Goal: Task Accomplishment & Management: Manage account settings

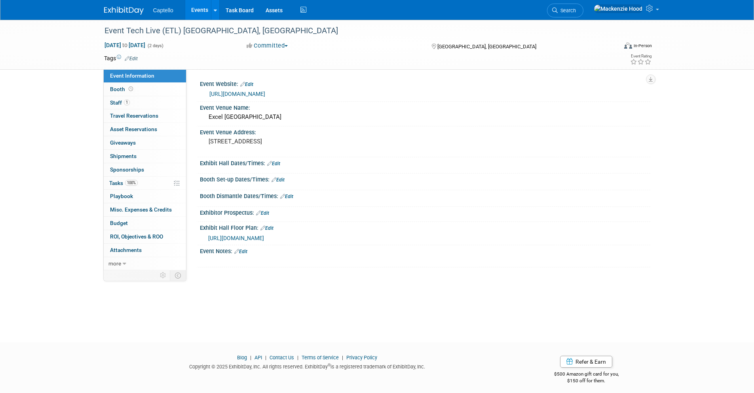
click at [111, 7] on img at bounding box center [124, 11] width 40 height 8
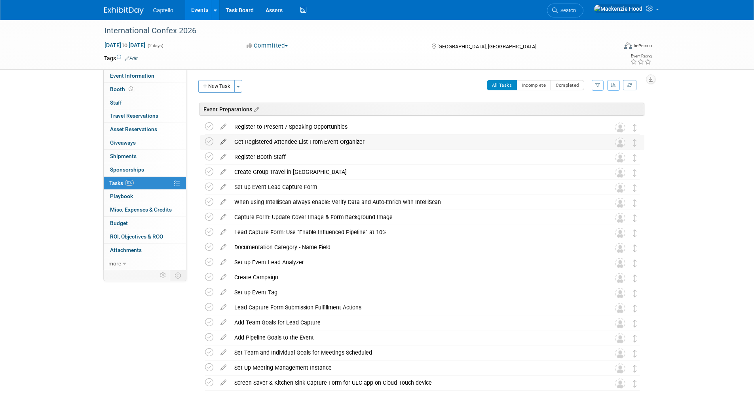
click at [223, 140] on icon at bounding box center [224, 140] width 14 height 10
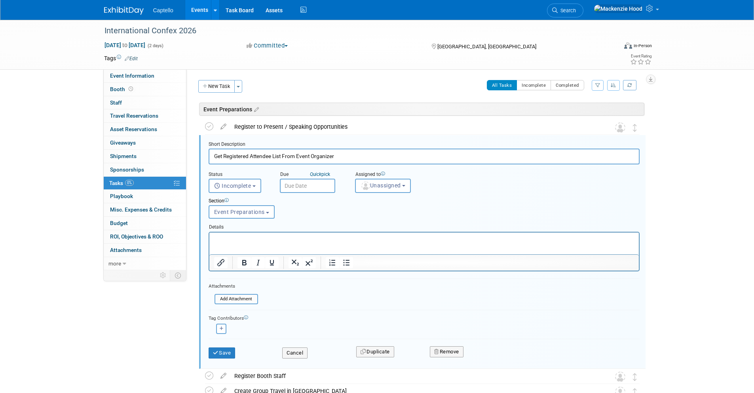
scroll to position [19, 0]
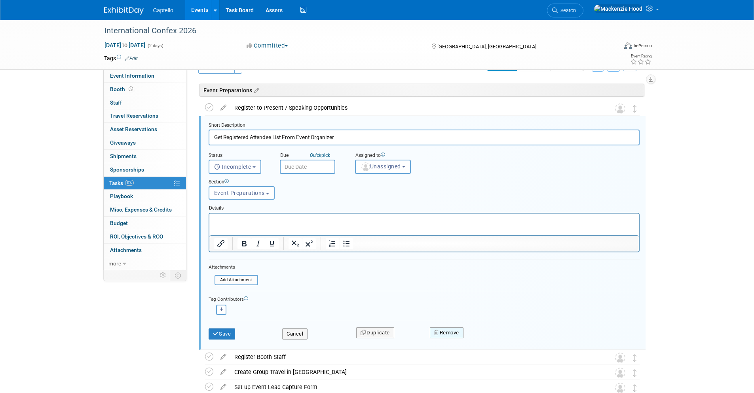
click at [455, 335] on button "Remove" at bounding box center [447, 332] width 34 height 11
click at [487, 337] on icon at bounding box center [485, 339] width 5 height 4
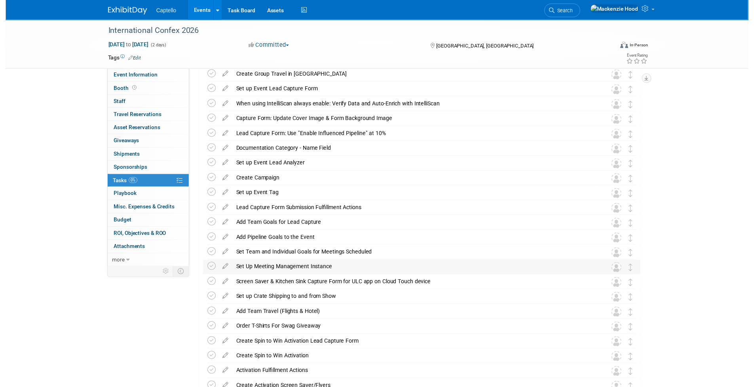
scroll to position [93, 0]
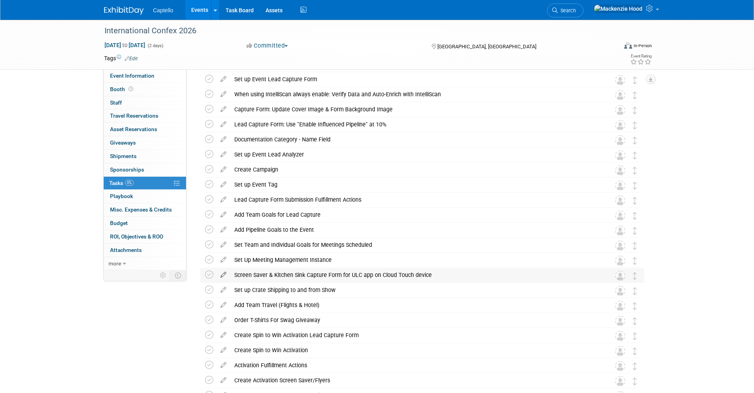
click at [222, 271] on icon at bounding box center [224, 273] width 14 height 10
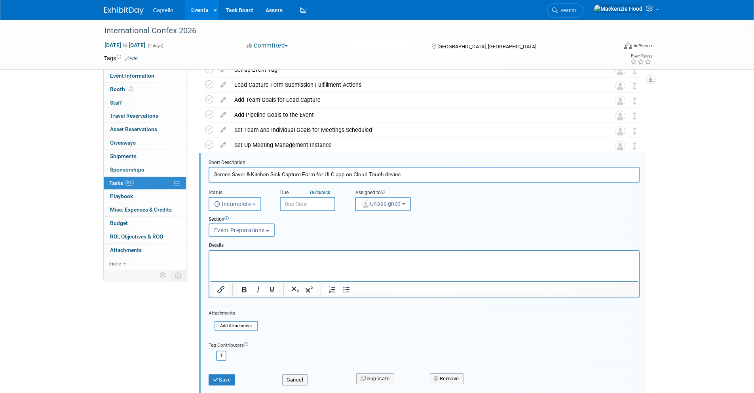
scroll to position [245, 0]
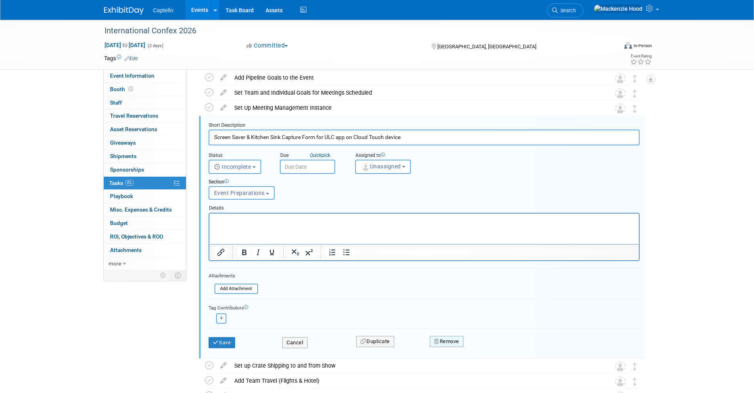
click at [456, 344] on button "Remove" at bounding box center [447, 341] width 34 height 11
click at [484, 346] on icon at bounding box center [485, 348] width 5 height 4
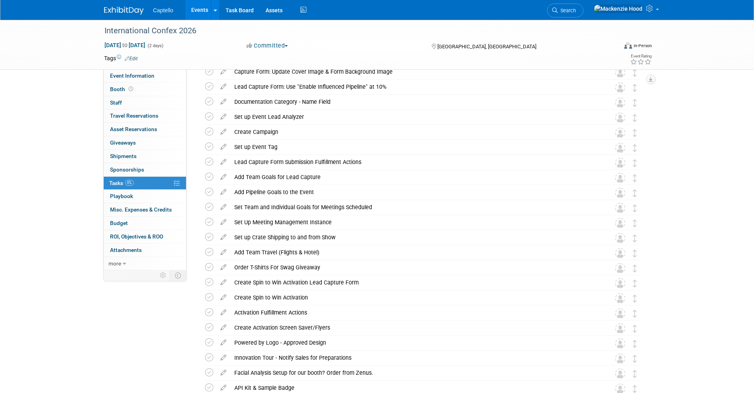
scroll to position [130, 0]
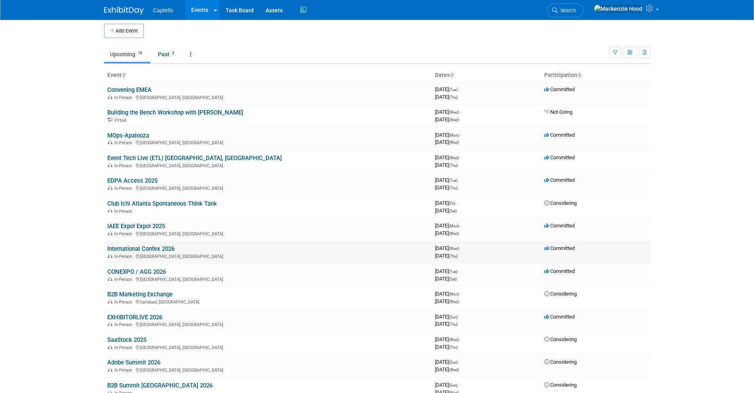
scroll to position [5, 0]
click at [154, 246] on link "International Confex 2026" at bounding box center [140, 247] width 67 height 7
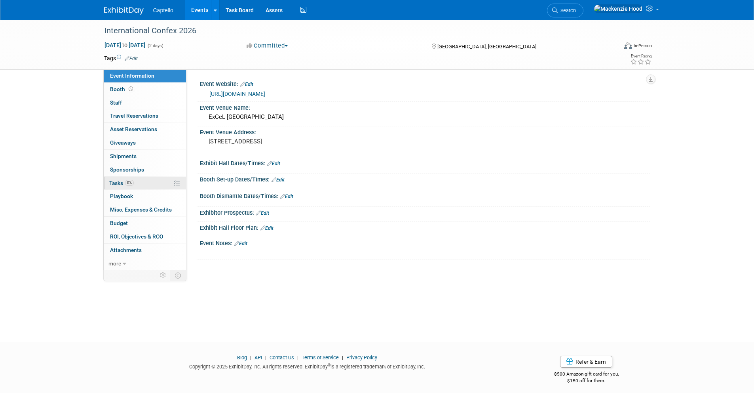
click at [152, 179] on link "0% Tasks 0%" at bounding box center [145, 183] width 82 height 13
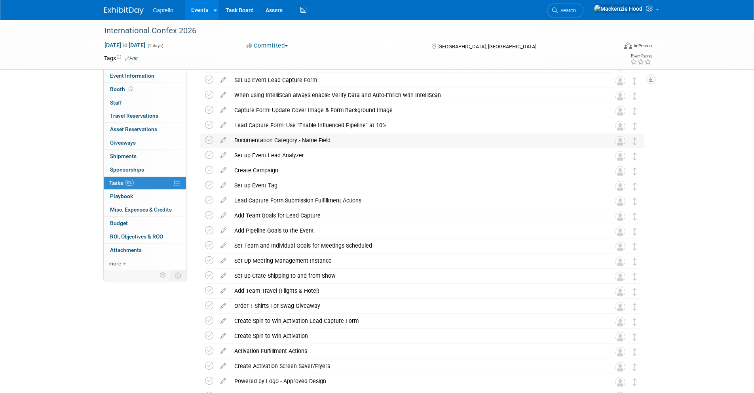
scroll to position [120, 0]
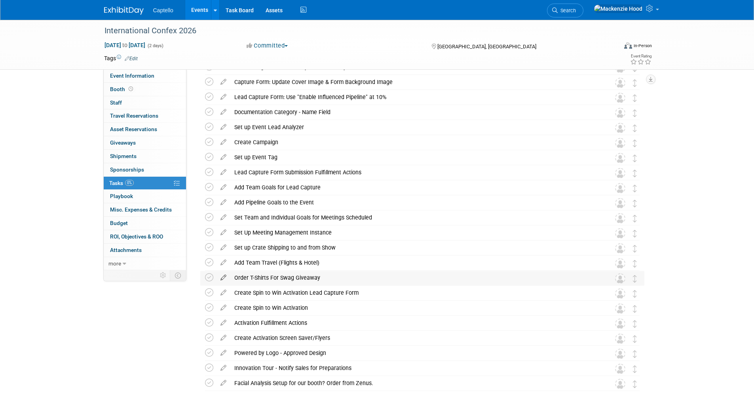
click at [223, 275] on icon at bounding box center [224, 276] width 14 height 10
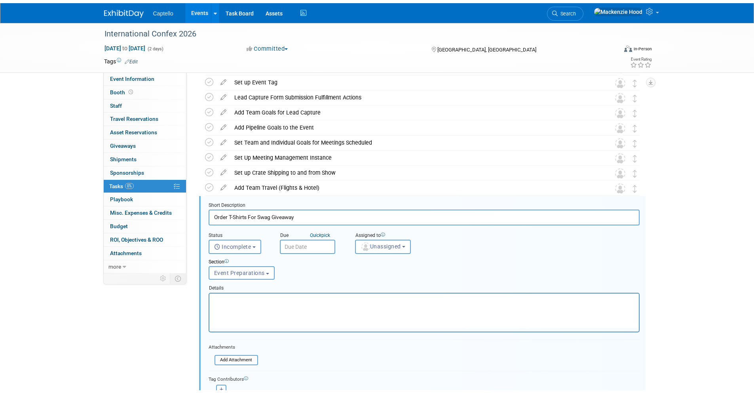
scroll to position [0, 0]
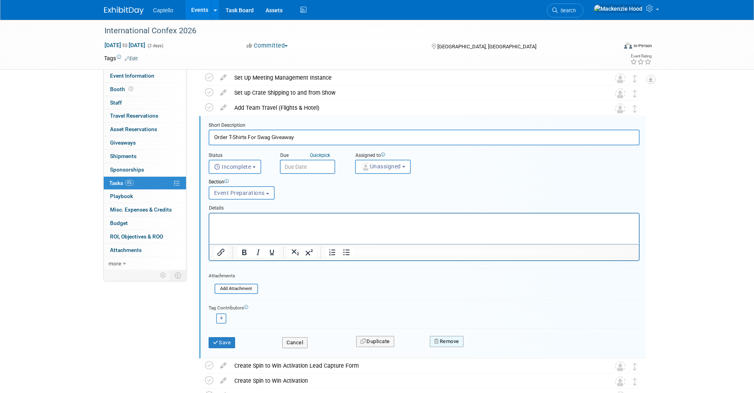
click at [436, 337] on button "Remove" at bounding box center [447, 341] width 34 height 11
click at [485, 346] on icon at bounding box center [485, 348] width 5 height 4
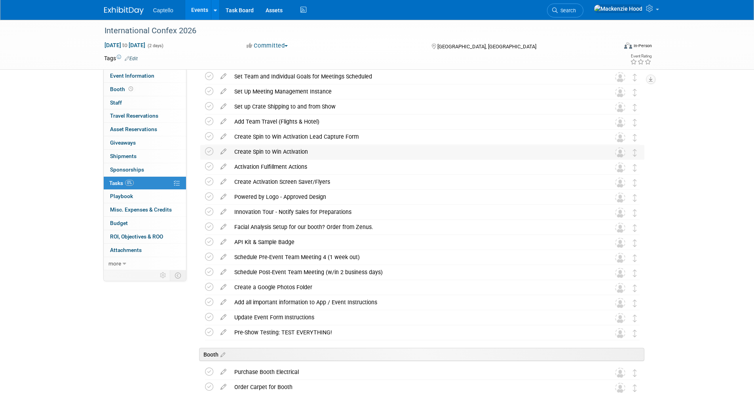
scroll to position [261, 0]
click at [221, 136] on icon at bounding box center [224, 135] width 14 height 10
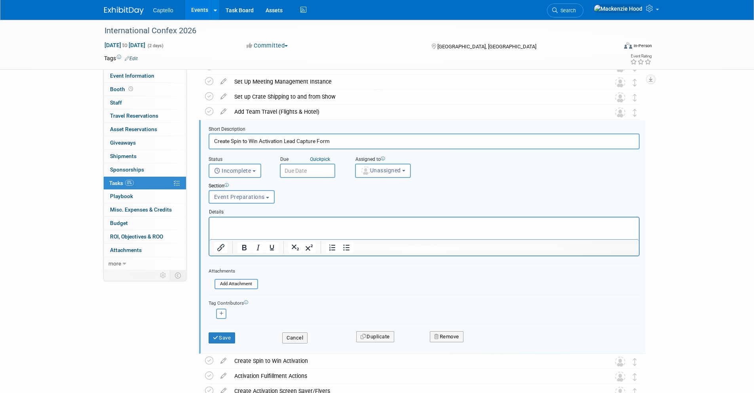
scroll to position [275, 0]
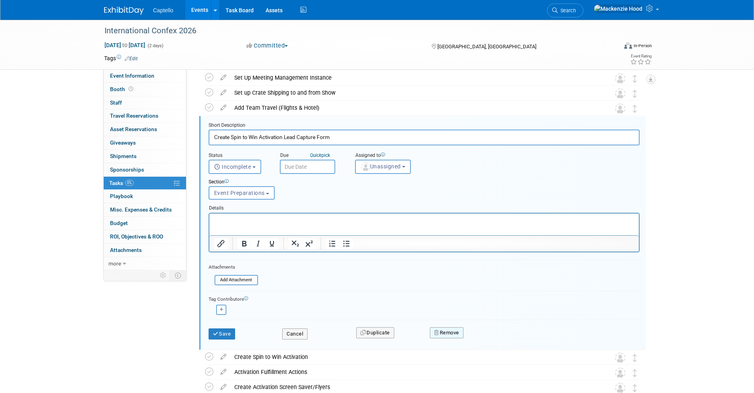
click at [451, 335] on button "Remove" at bounding box center [447, 332] width 34 height 11
click at [490, 335] on link "Yes" at bounding box center [491, 339] width 23 height 13
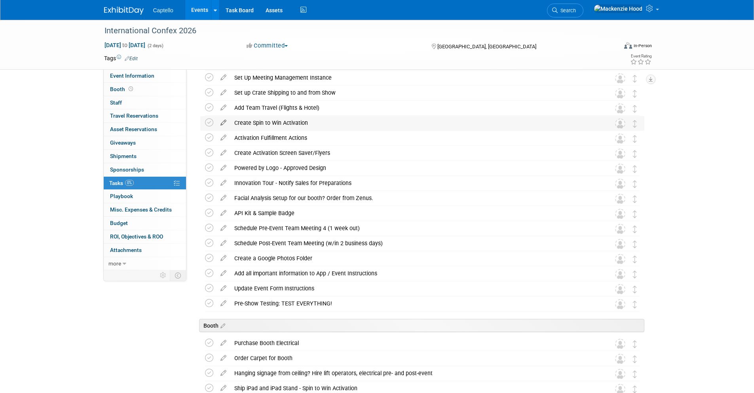
click at [223, 120] on icon at bounding box center [224, 121] width 14 height 10
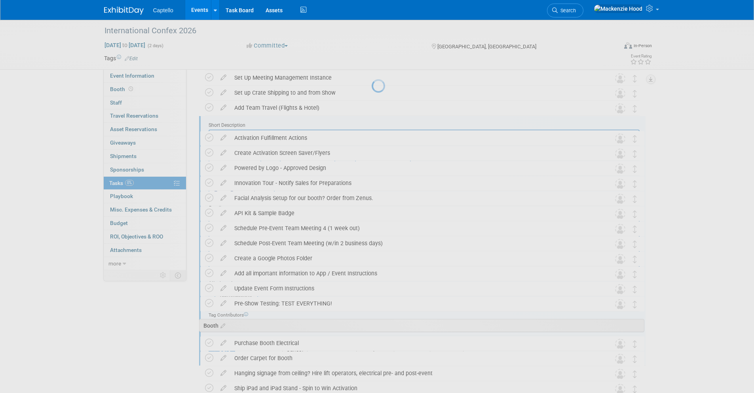
scroll to position [0, 0]
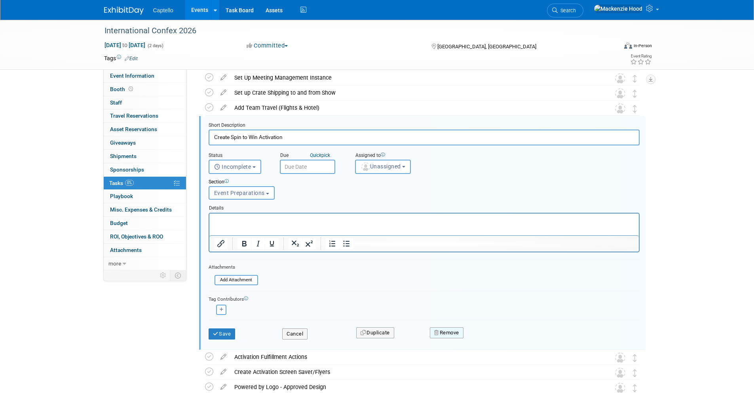
click at [435, 328] on button "Remove" at bounding box center [447, 332] width 34 height 11
click at [485, 335] on link "Yes" at bounding box center [491, 339] width 23 height 13
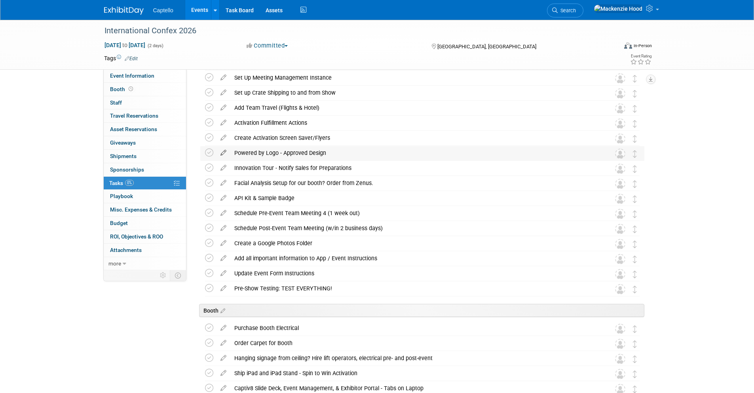
click at [220, 150] on icon at bounding box center [224, 151] width 14 height 10
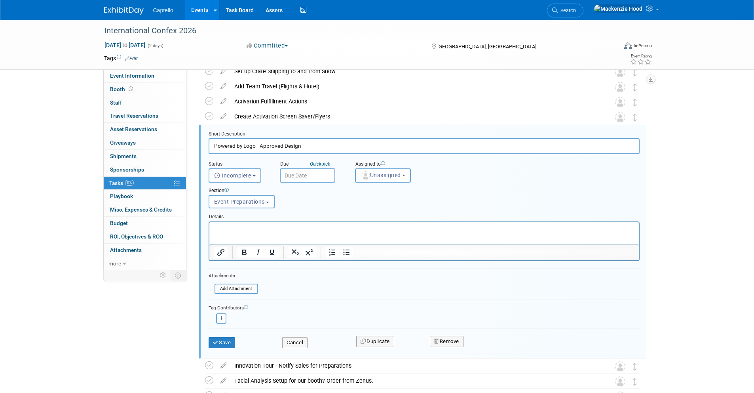
scroll to position [305, 0]
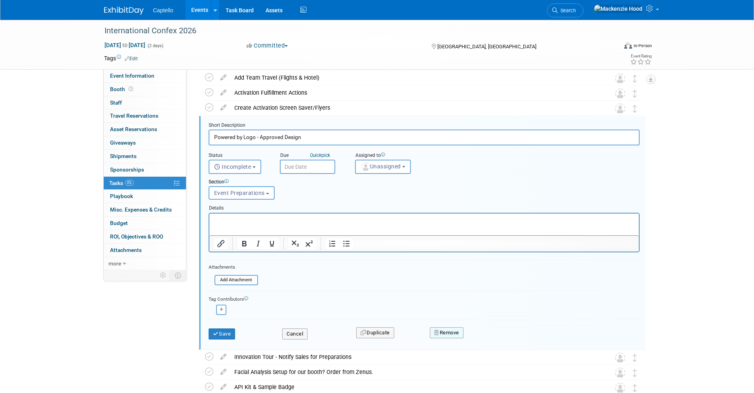
click at [450, 333] on button "Remove" at bounding box center [447, 332] width 34 height 11
click at [487, 337] on icon at bounding box center [485, 339] width 5 height 4
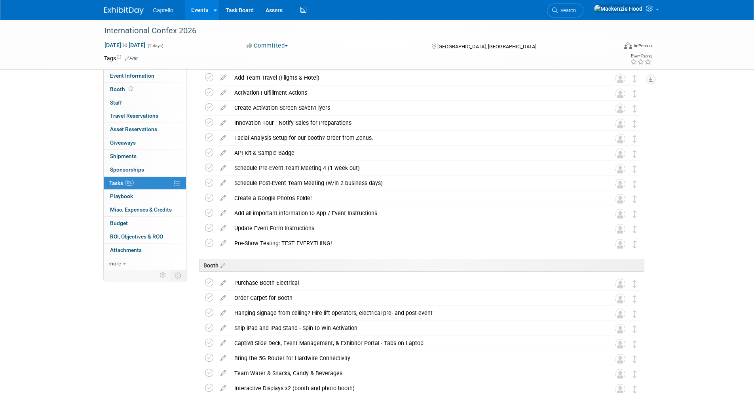
click at [223, 134] on icon at bounding box center [224, 136] width 14 height 10
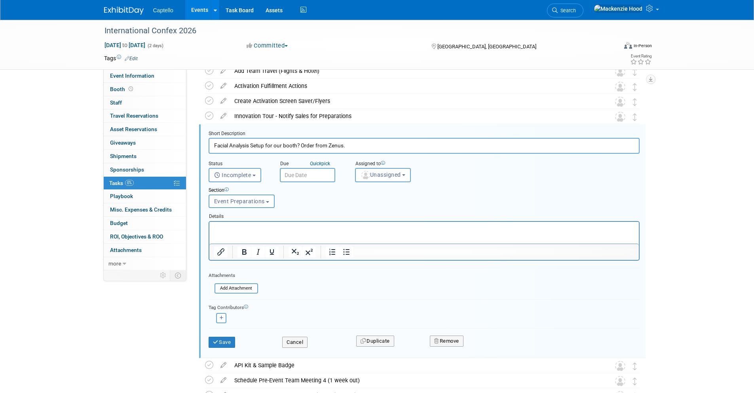
scroll to position [320, 0]
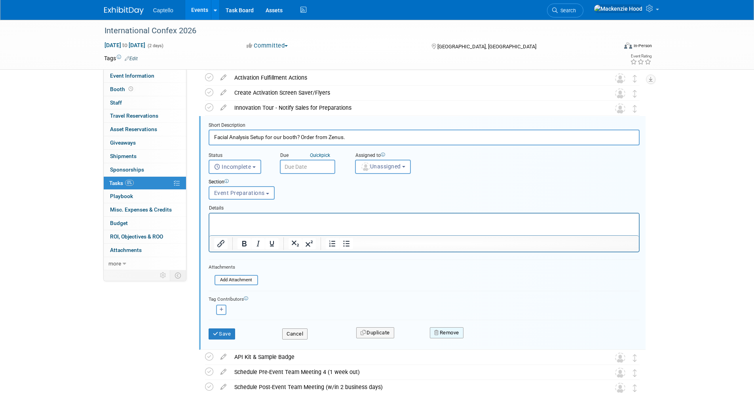
click at [445, 329] on button "Remove" at bounding box center [447, 332] width 34 height 11
click at [487, 339] on icon at bounding box center [485, 339] width 5 height 4
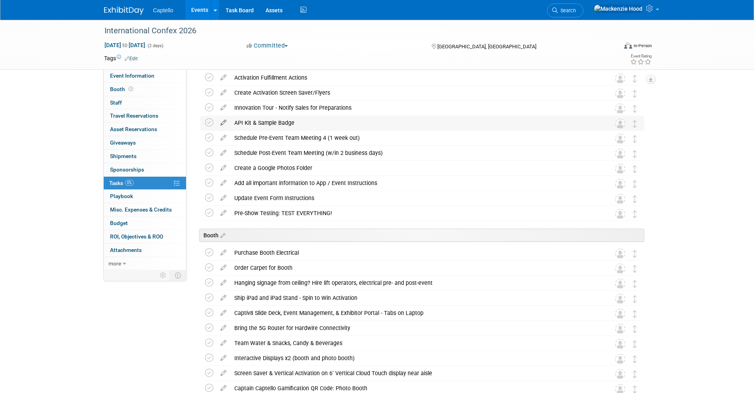
click at [221, 120] on icon at bounding box center [224, 121] width 14 height 10
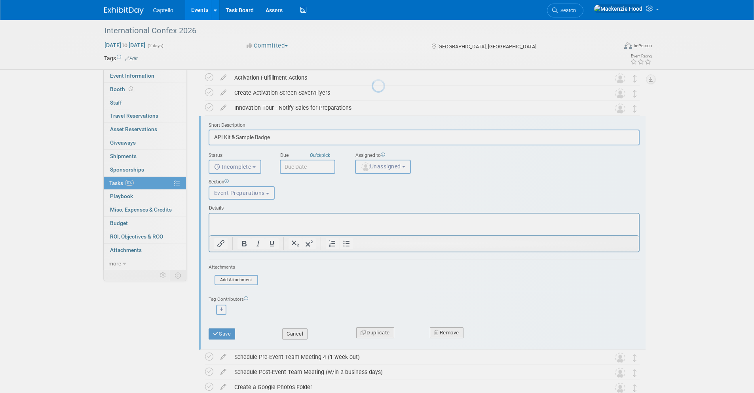
scroll to position [0, 0]
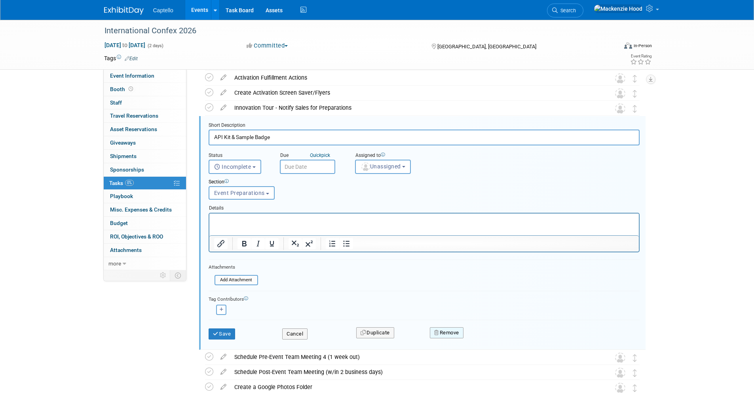
click at [453, 328] on button "Remove" at bounding box center [447, 332] width 34 height 11
click at [490, 337] on link "Yes" at bounding box center [491, 339] width 23 height 13
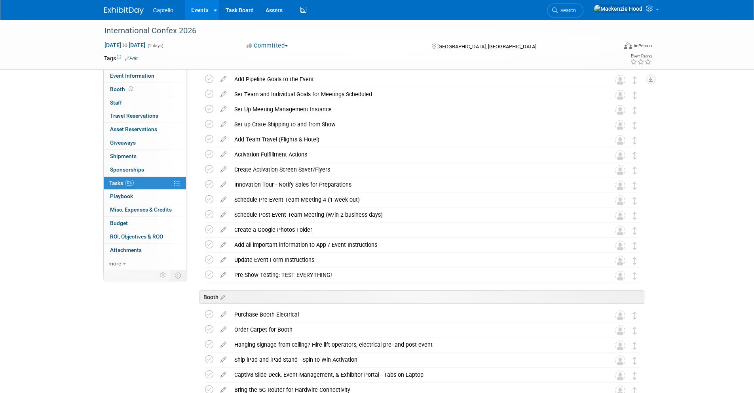
scroll to position [230, 0]
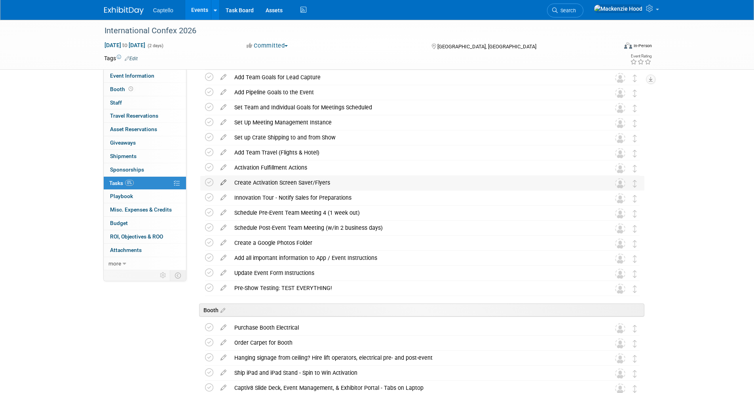
click at [221, 179] on icon at bounding box center [224, 181] width 14 height 10
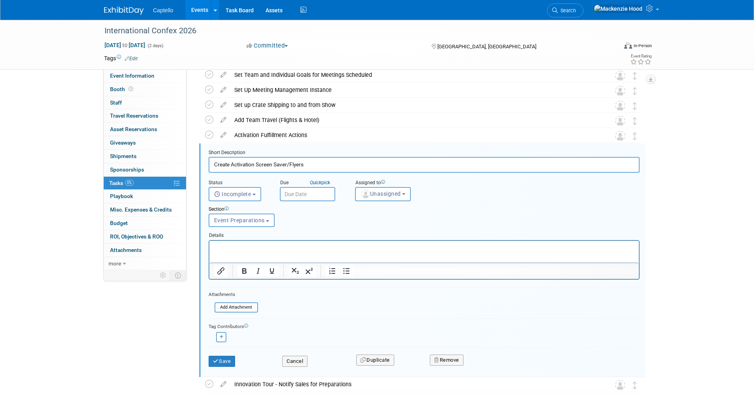
scroll to position [290, 0]
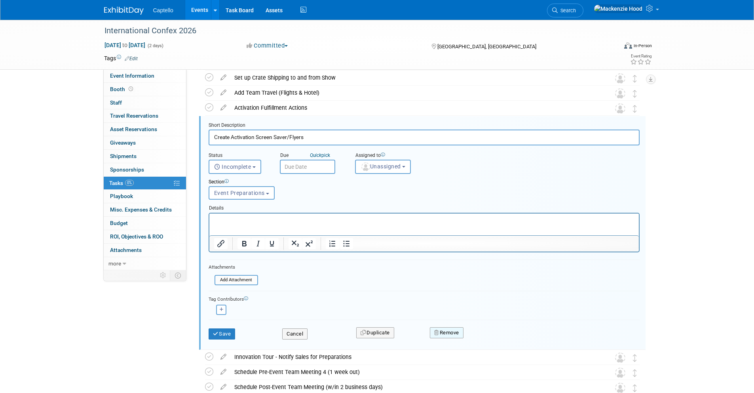
click at [441, 334] on button "Remove" at bounding box center [447, 332] width 34 height 11
click at [490, 341] on link "Yes" at bounding box center [491, 339] width 23 height 13
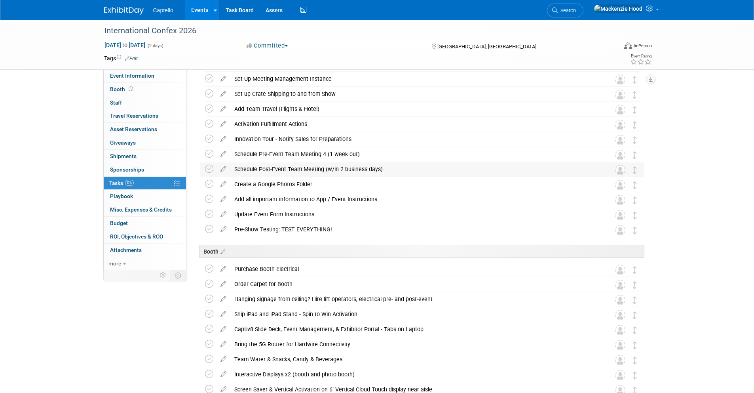
scroll to position [273, 0]
click at [222, 120] on icon at bounding box center [224, 123] width 14 height 10
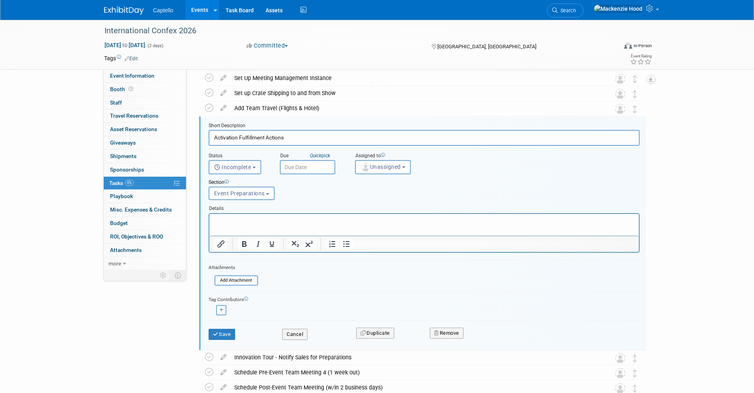
scroll to position [275, 0]
click at [454, 329] on button "Remove" at bounding box center [447, 332] width 34 height 11
click at [492, 337] on link "Yes" at bounding box center [491, 339] width 23 height 13
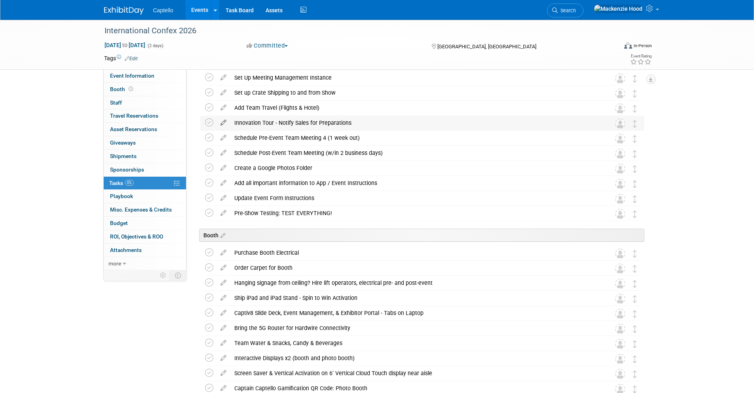
click at [222, 120] on icon at bounding box center [224, 121] width 14 height 10
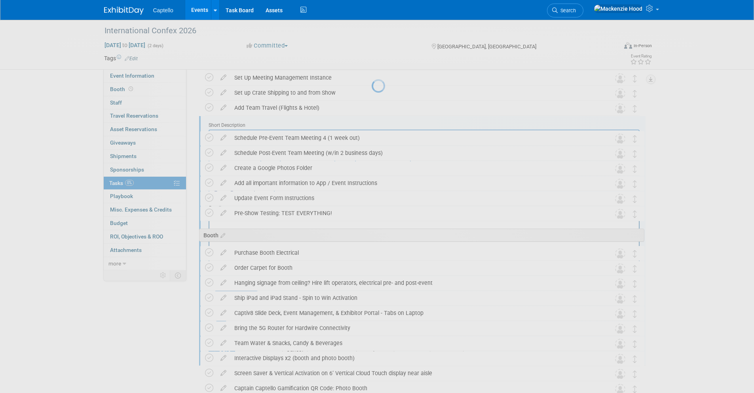
scroll to position [0, 0]
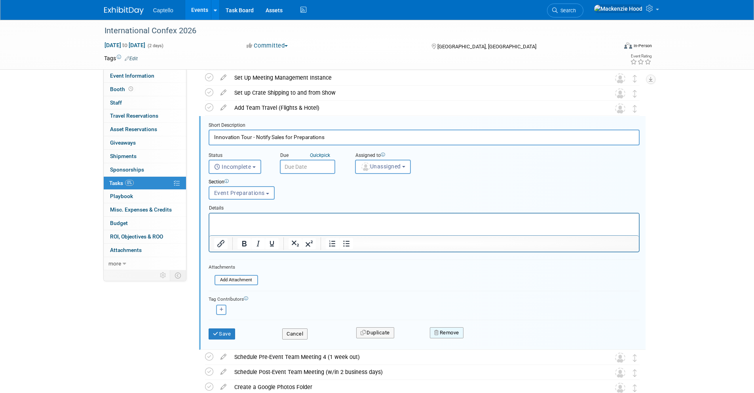
click at [449, 332] on button "Remove" at bounding box center [447, 332] width 34 height 11
click at [489, 337] on link "Yes" at bounding box center [491, 339] width 23 height 13
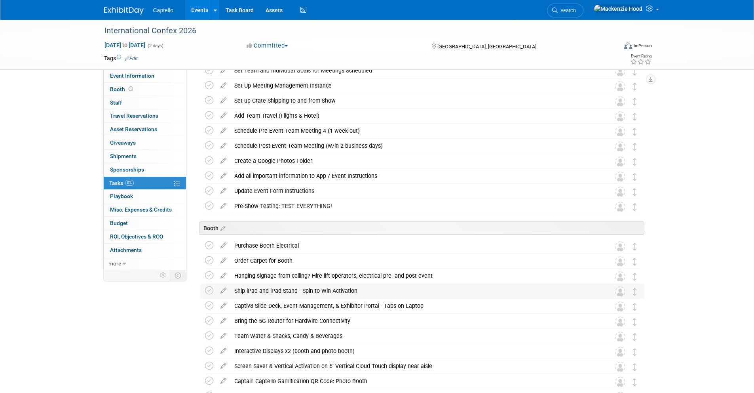
scroll to position [264, 0]
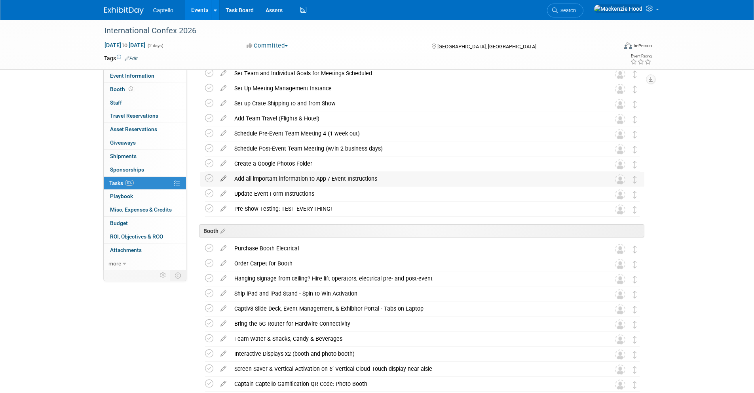
click at [220, 176] on icon at bounding box center [224, 177] width 14 height 10
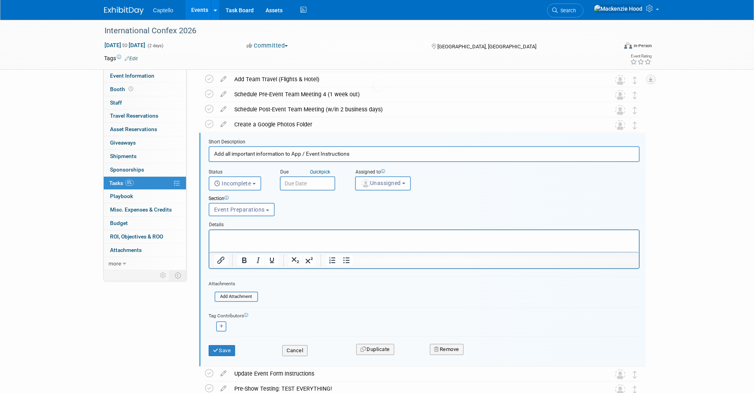
scroll to position [320, 0]
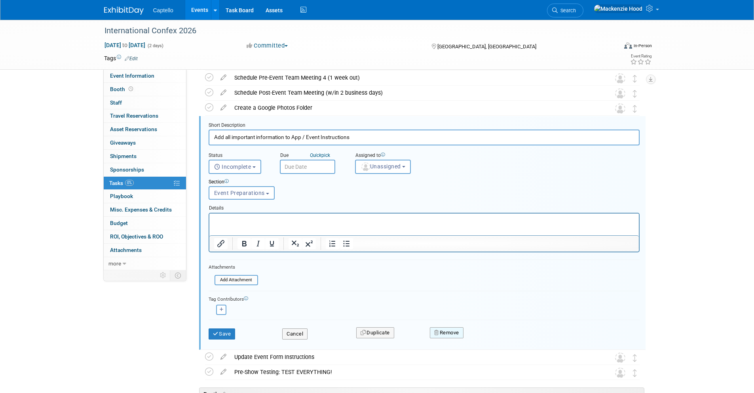
click at [452, 331] on button "Remove" at bounding box center [447, 332] width 34 height 11
click at [487, 340] on link "Yes" at bounding box center [491, 339] width 23 height 13
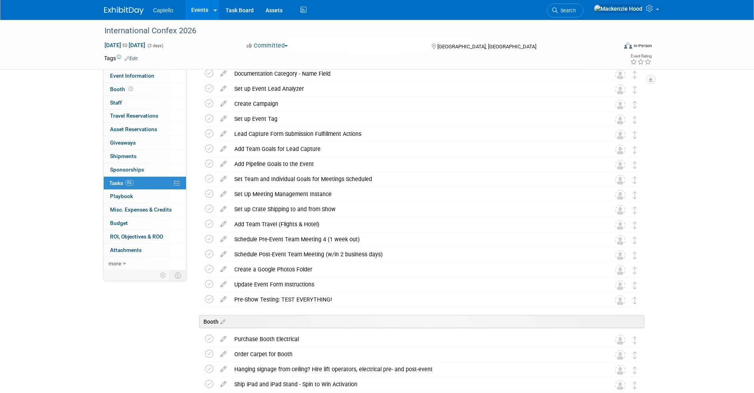
scroll to position [131, 0]
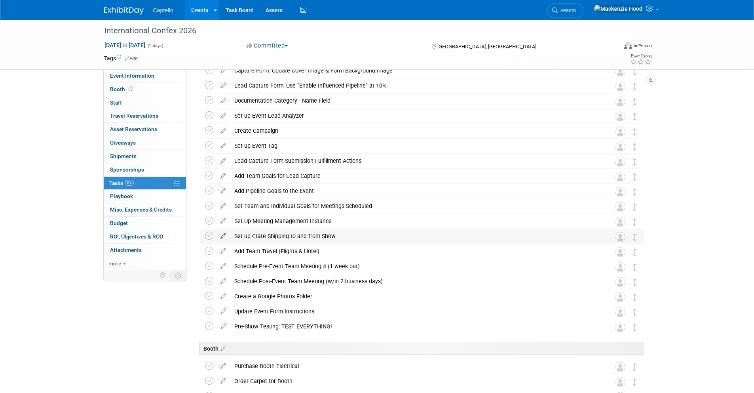
click at [220, 232] on icon at bounding box center [224, 234] width 14 height 10
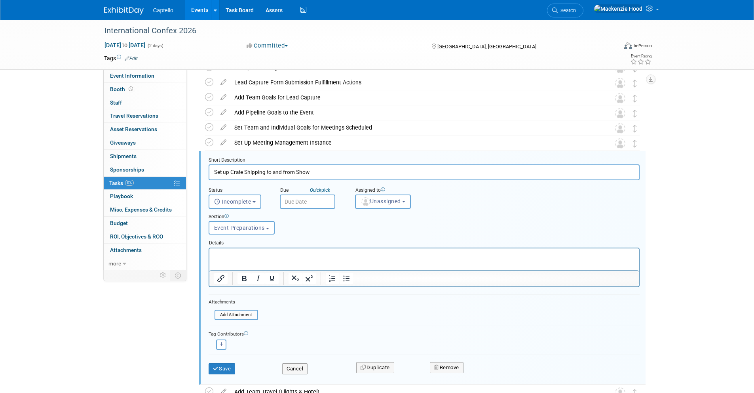
scroll to position [245, 0]
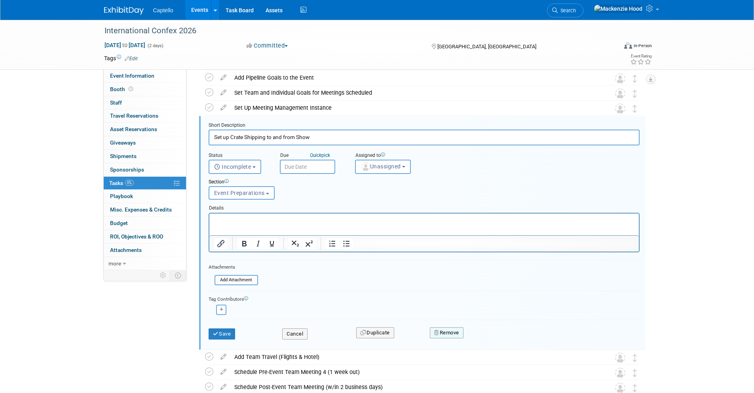
click at [452, 328] on button "Remove" at bounding box center [447, 332] width 34 height 11
click at [487, 338] on link "Yes" at bounding box center [491, 339] width 23 height 13
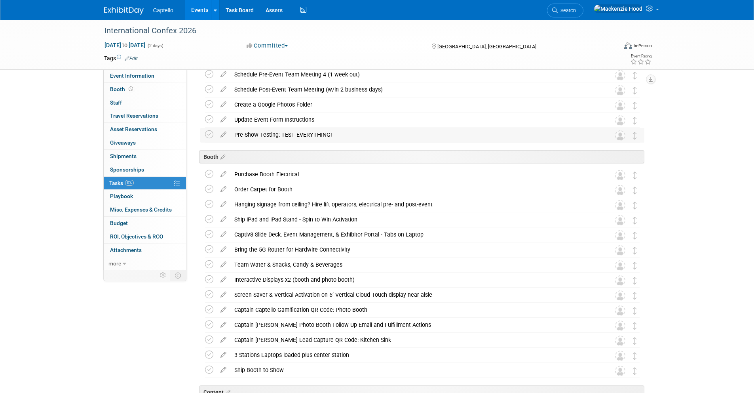
scroll to position [314, 0]
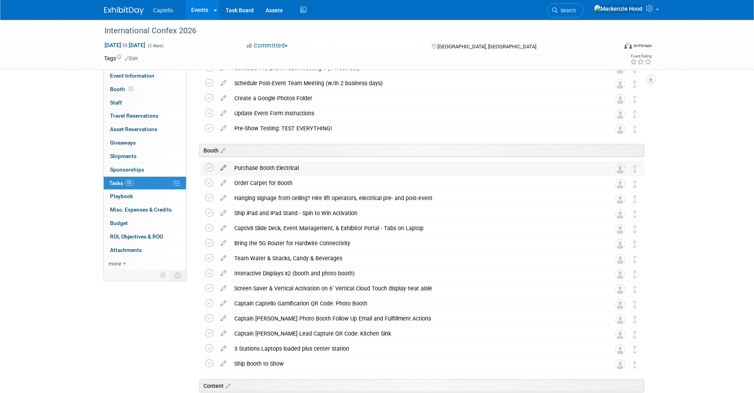
click at [217, 165] on icon at bounding box center [224, 166] width 14 height 10
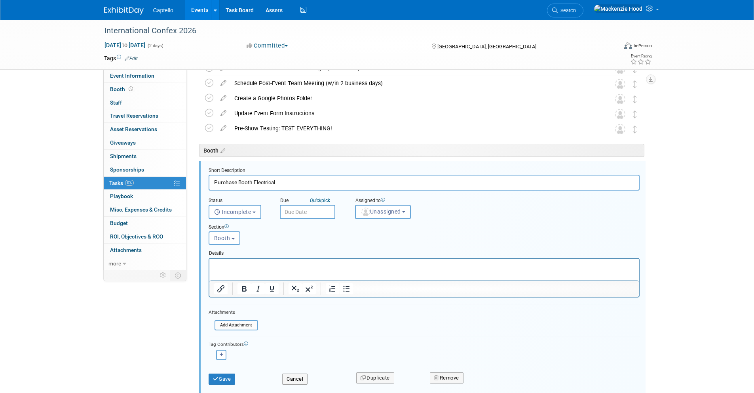
scroll to position [360, 0]
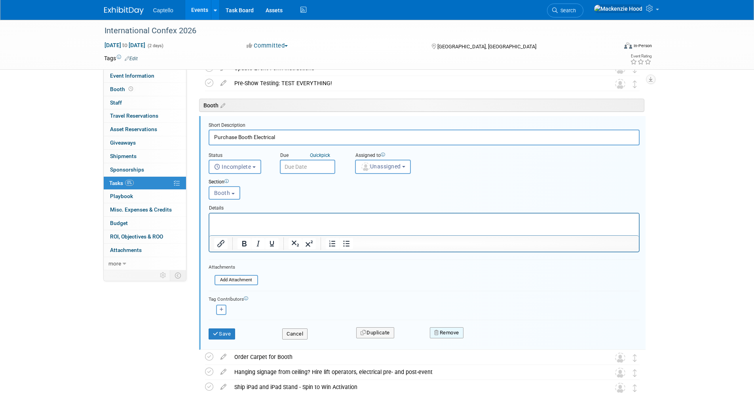
click at [449, 331] on button "Remove" at bounding box center [447, 332] width 34 height 11
click at [483, 336] on link "Yes" at bounding box center [491, 339] width 23 height 13
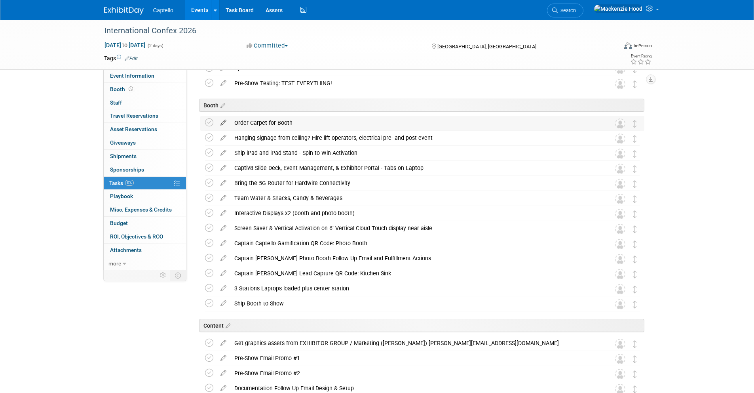
click at [220, 121] on icon at bounding box center [224, 121] width 14 height 10
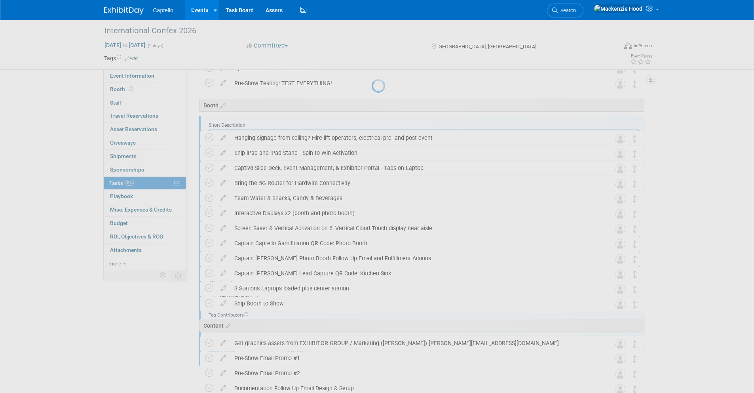
scroll to position [0, 0]
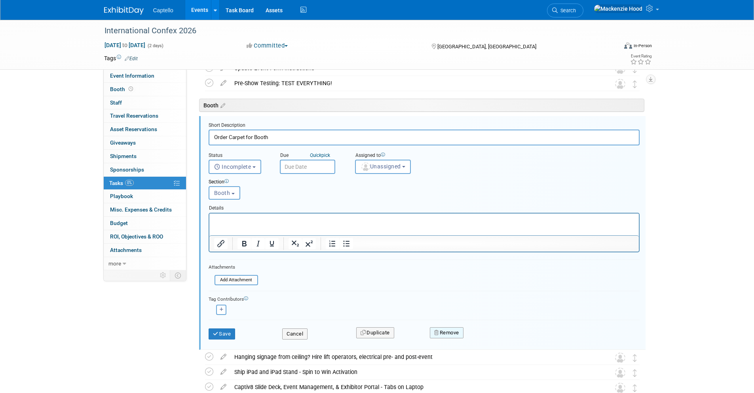
click at [463, 333] on button "Remove" at bounding box center [447, 332] width 34 height 11
click at [485, 337] on icon at bounding box center [485, 339] width 5 height 4
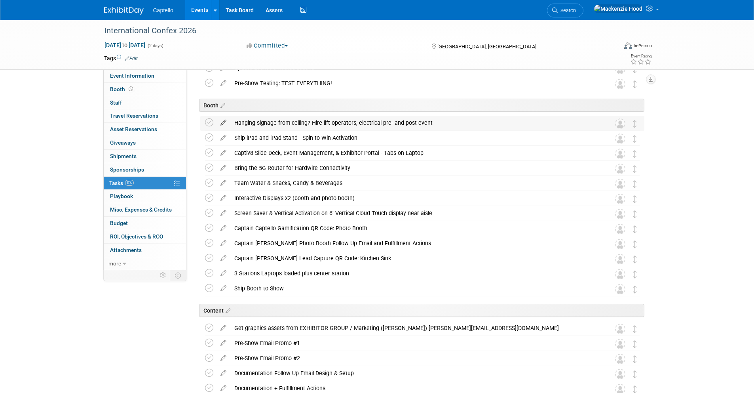
click at [221, 122] on icon at bounding box center [224, 121] width 14 height 10
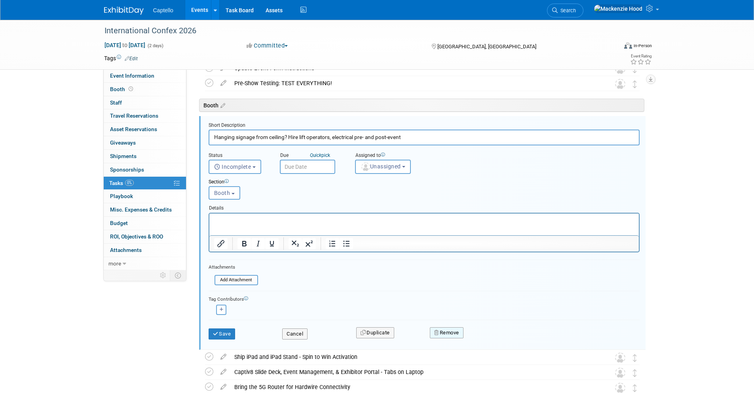
click at [447, 331] on button "Remove" at bounding box center [447, 332] width 34 height 11
click at [487, 337] on icon at bounding box center [485, 339] width 5 height 4
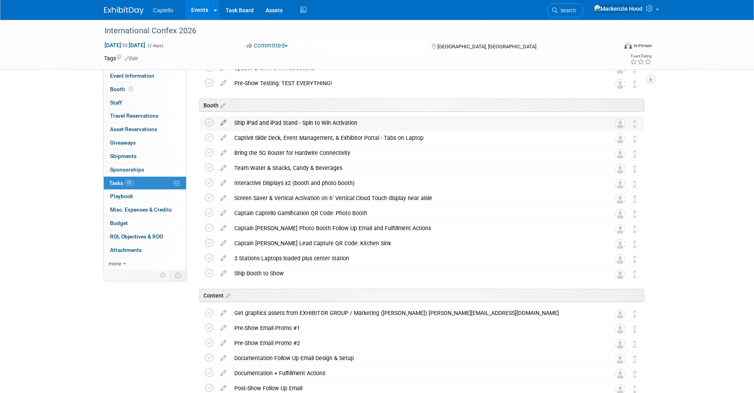
click at [223, 120] on icon at bounding box center [224, 121] width 14 height 10
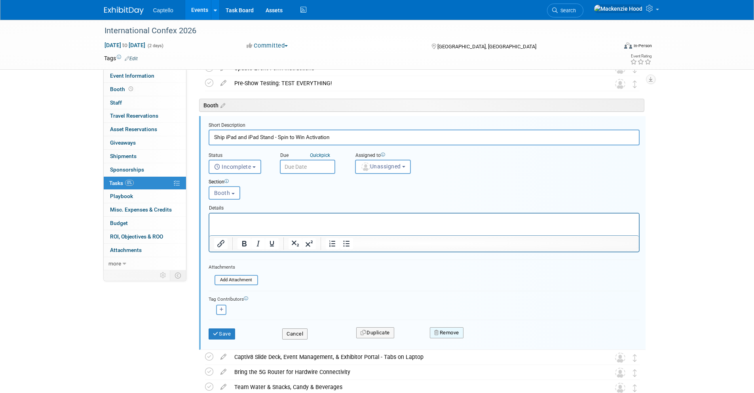
click at [456, 333] on button "Remove" at bounding box center [447, 332] width 34 height 11
click at [484, 338] on icon at bounding box center [485, 339] width 5 height 4
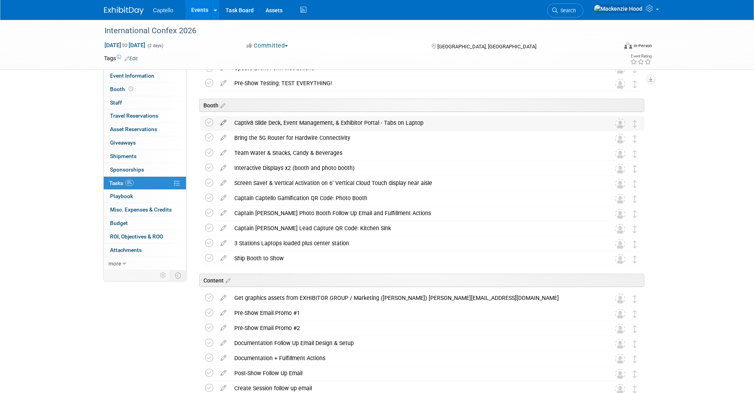
click at [223, 121] on icon at bounding box center [224, 121] width 14 height 10
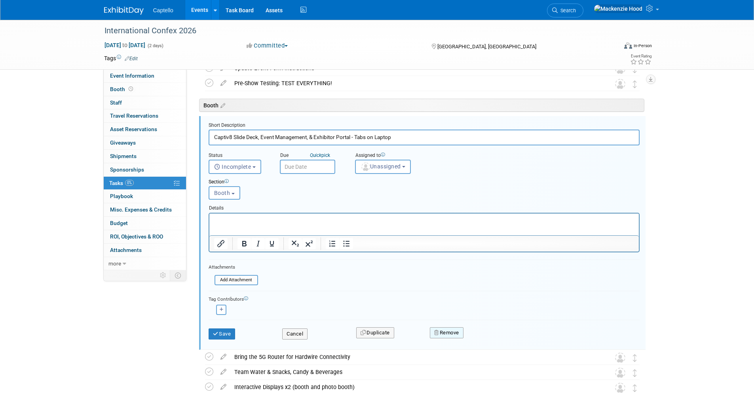
click at [450, 334] on button "Remove" at bounding box center [447, 332] width 34 height 11
click at [489, 339] on link "Yes" at bounding box center [491, 339] width 23 height 13
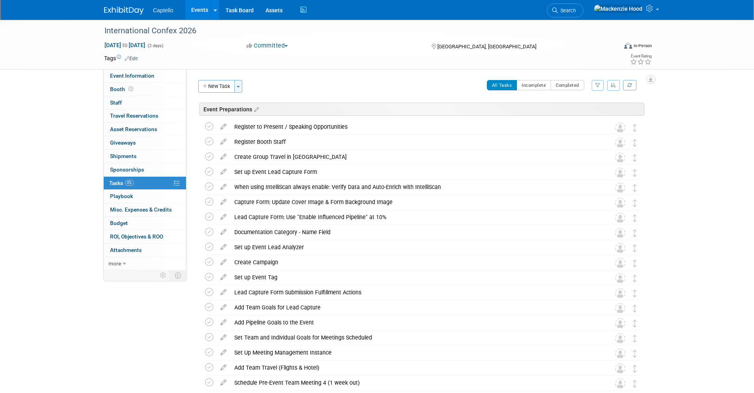
click at [241, 84] on button "Toggle Dropdown" at bounding box center [238, 86] width 8 height 13
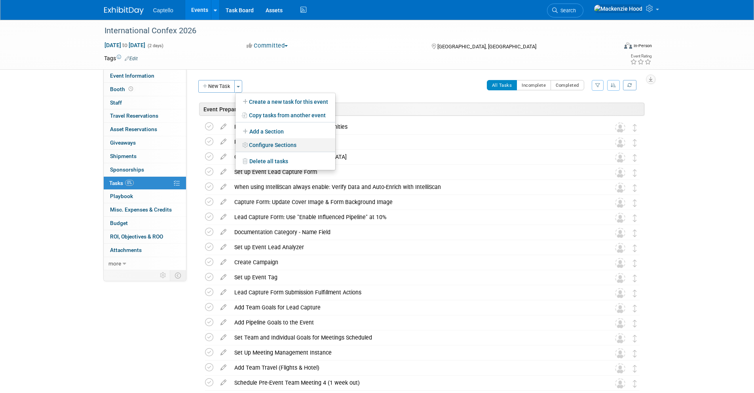
click at [297, 146] on link "Configure Sections" at bounding box center [286, 144] width 100 height 13
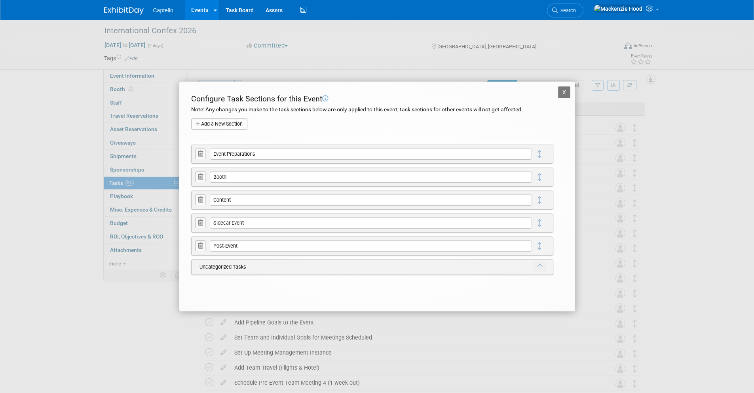
click at [200, 174] on icon at bounding box center [200, 177] width 5 height 6
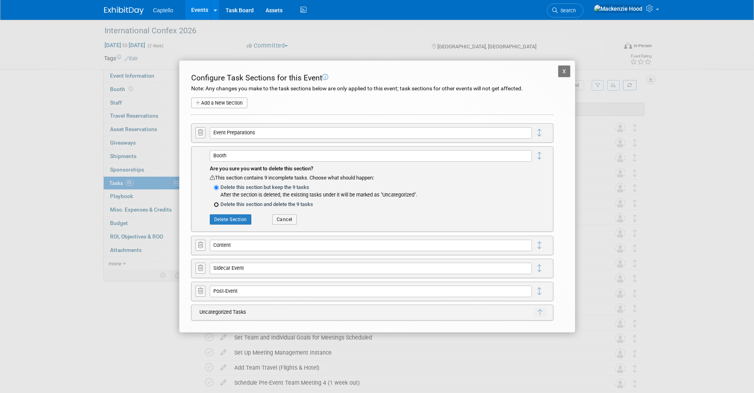
click at [218, 204] on input "Delete this section and delete the 9 tasks" at bounding box center [216, 204] width 5 height 5
radio input "true"
click at [236, 220] on button "Delete Section" at bounding box center [231, 219] width 42 height 10
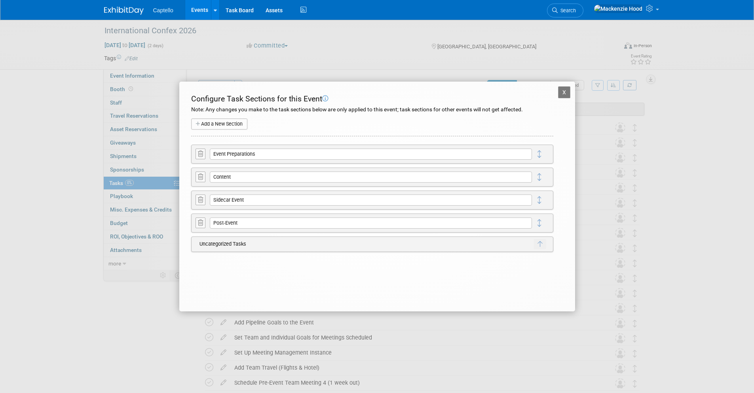
click at [564, 91] on button "X" at bounding box center [564, 92] width 13 height 12
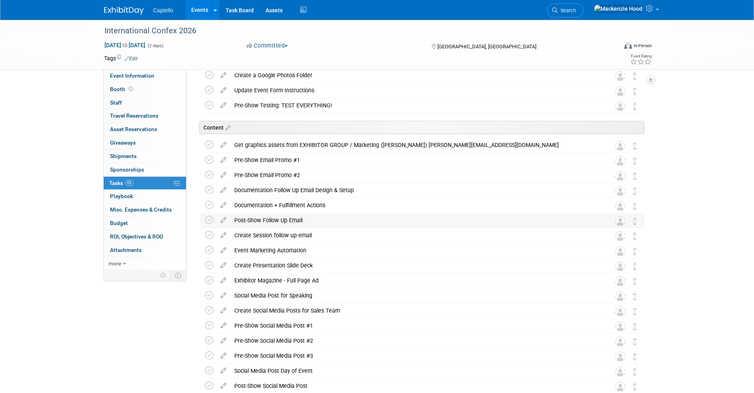
scroll to position [345, 0]
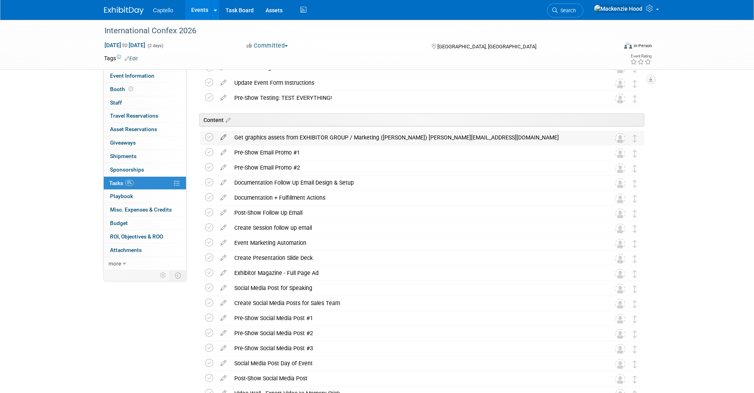
click at [221, 135] on icon at bounding box center [224, 136] width 14 height 10
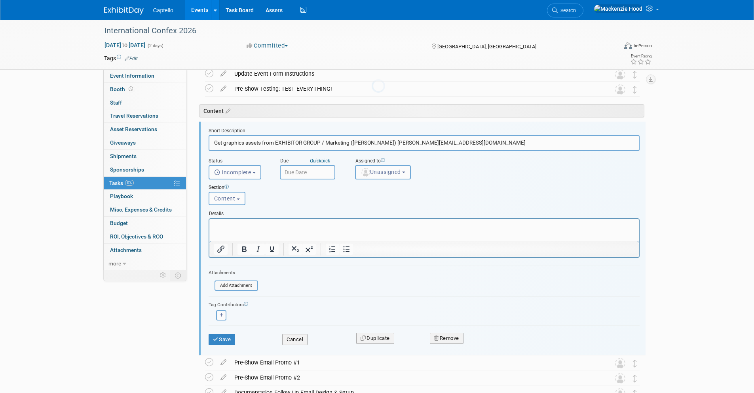
scroll to position [360, 0]
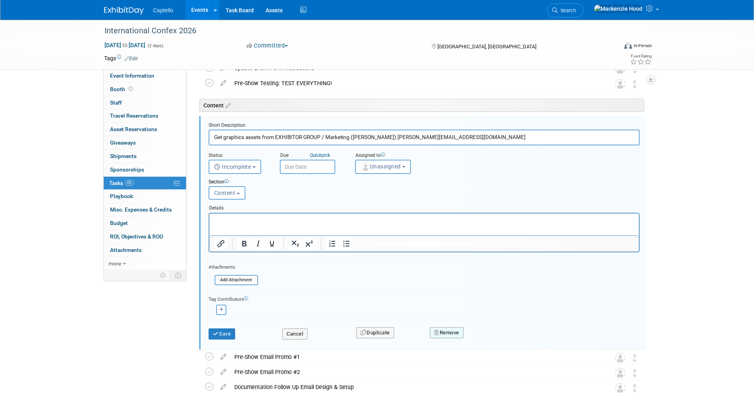
click at [455, 333] on button "Remove" at bounding box center [447, 332] width 34 height 11
click at [491, 338] on link "Yes" at bounding box center [491, 339] width 23 height 13
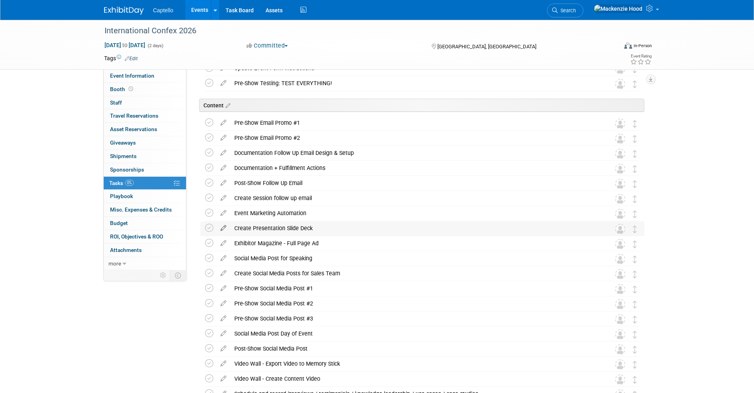
click at [222, 226] on icon at bounding box center [224, 226] width 14 height 10
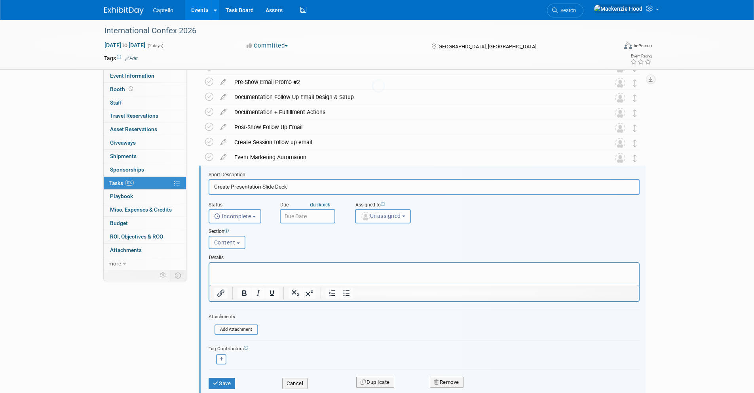
scroll to position [465, 0]
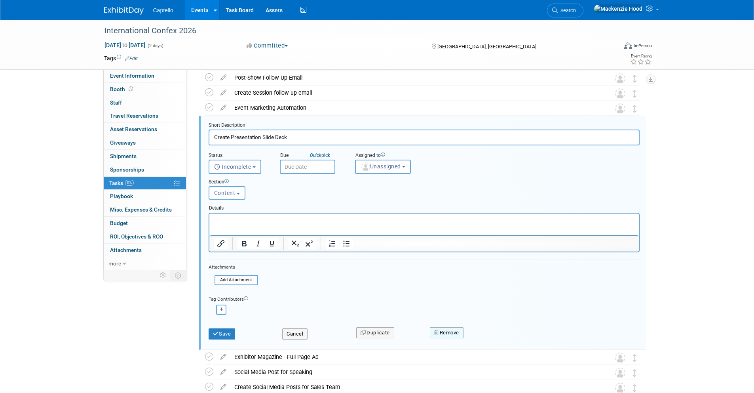
click at [445, 333] on button "Remove" at bounding box center [447, 332] width 34 height 11
click at [487, 338] on icon at bounding box center [485, 339] width 5 height 4
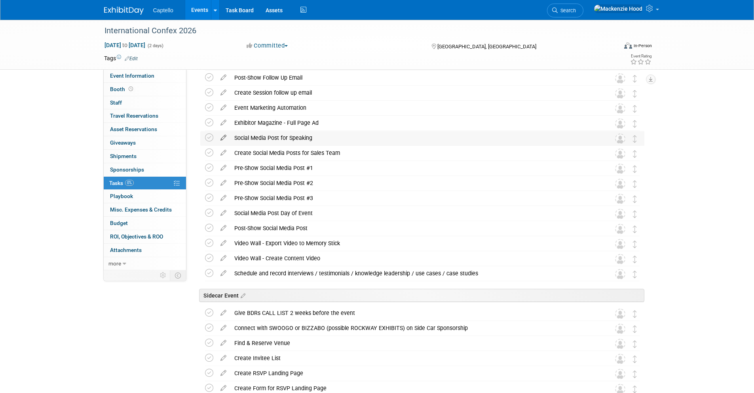
click at [223, 135] on icon at bounding box center [224, 136] width 14 height 10
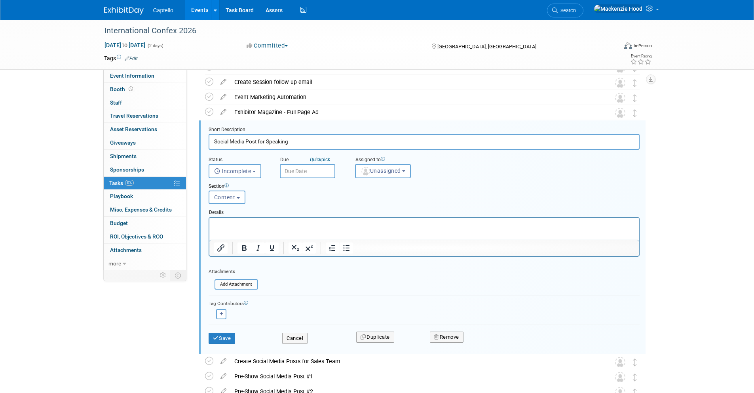
scroll to position [480, 0]
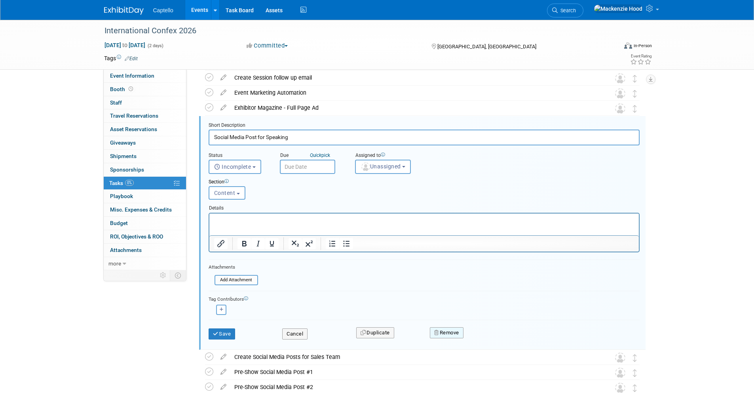
click at [447, 332] on button "Remove" at bounding box center [447, 332] width 34 height 11
click at [490, 338] on link "Yes" at bounding box center [491, 339] width 23 height 13
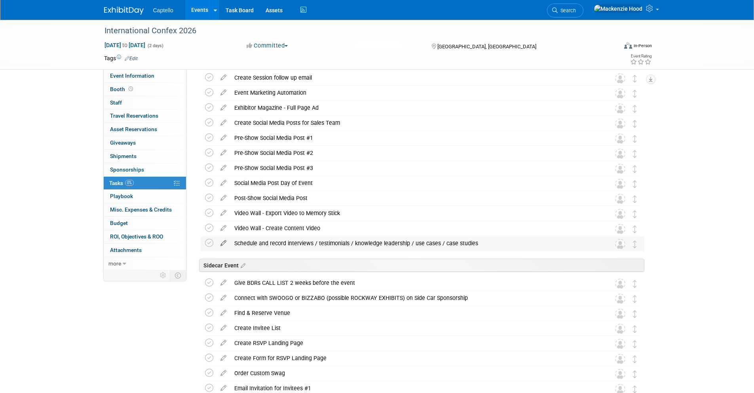
click at [223, 240] on icon at bounding box center [224, 241] width 14 height 10
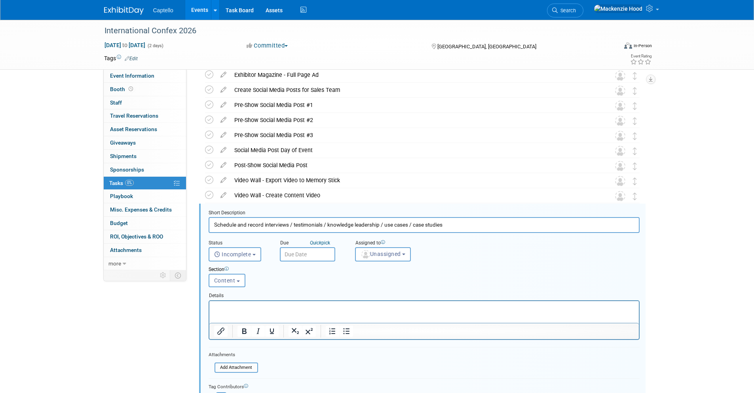
scroll to position [0, 0]
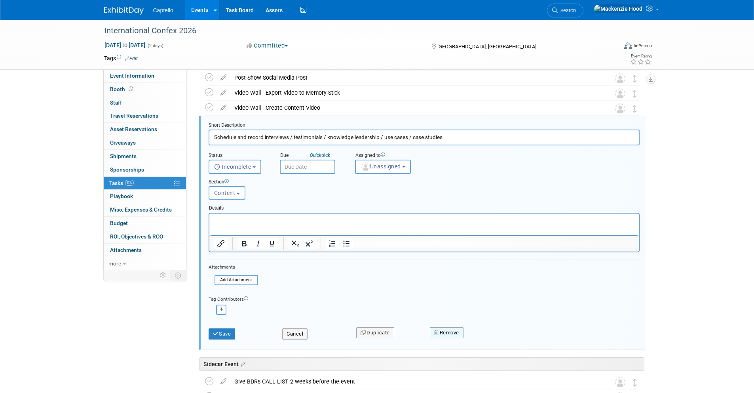
click at [447, 331] on button "Remove" at bounding box center [447, 332] width 34 height 11
click at [486, 337] on icon at bounding box center [485, 339] width 5 height 4
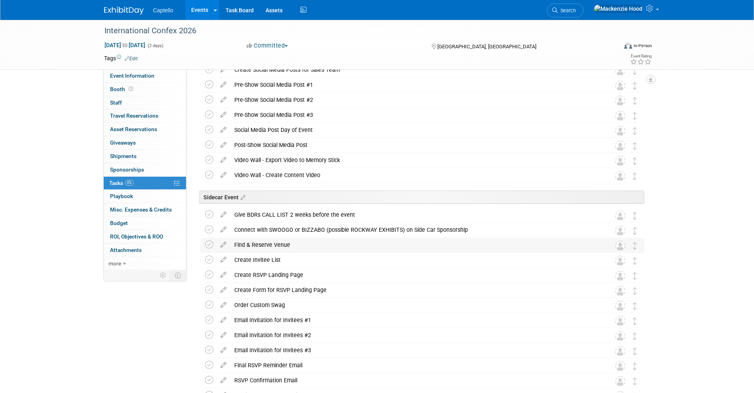
scroll to position [532, 0]
click at [221, 173] on icon at bounding box center [224, 174] width 14 height 10
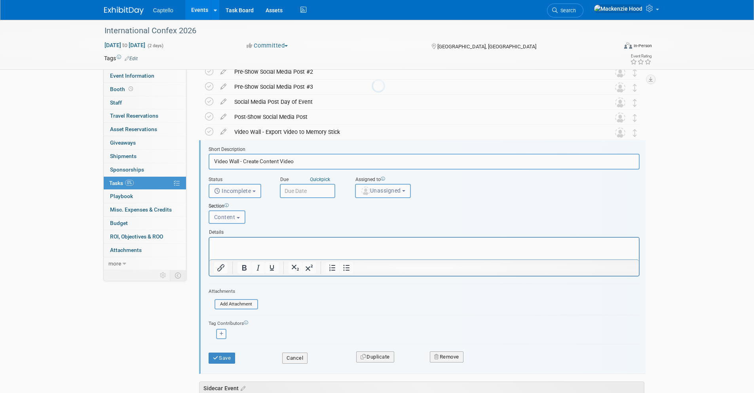
scroll to position [585, 0]
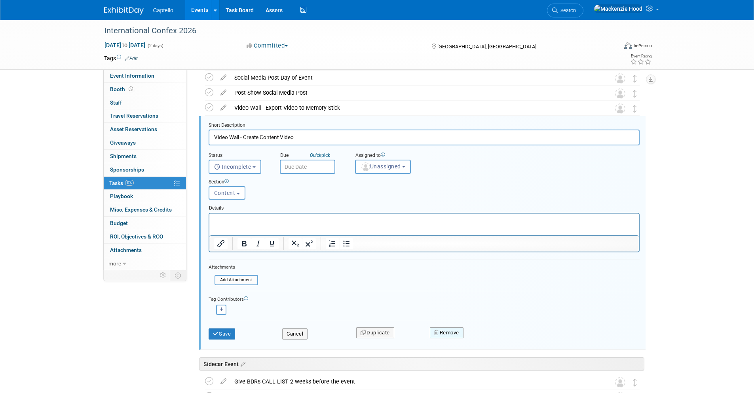
click at [453, 327] on button "Remove" at bounding box center [447, 332] width 34 height 11
click at [493, 336] on link "Yes" at bounding box center [491, 339] width 23 height 13
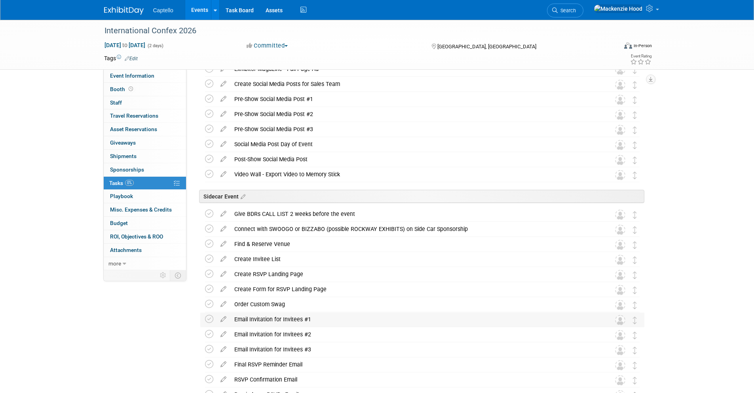
scroll to position [466, 0]
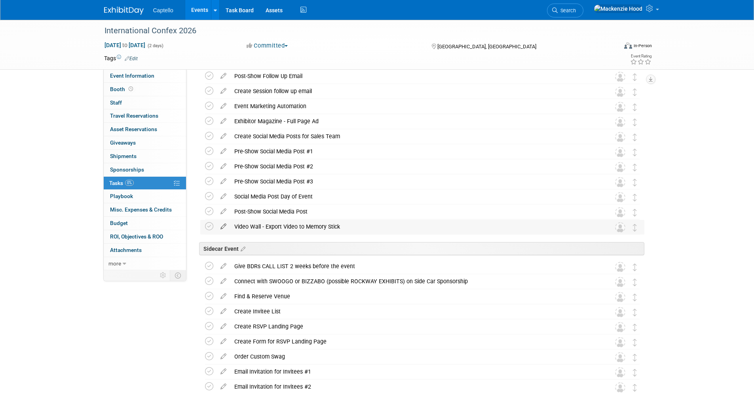
click at [220, 224] on icon at bounding box center [224, 225] width 14 height 10
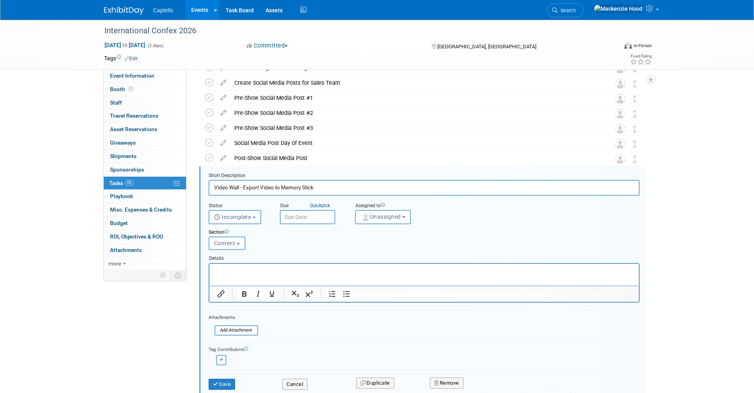
scroll to position [570, 0]
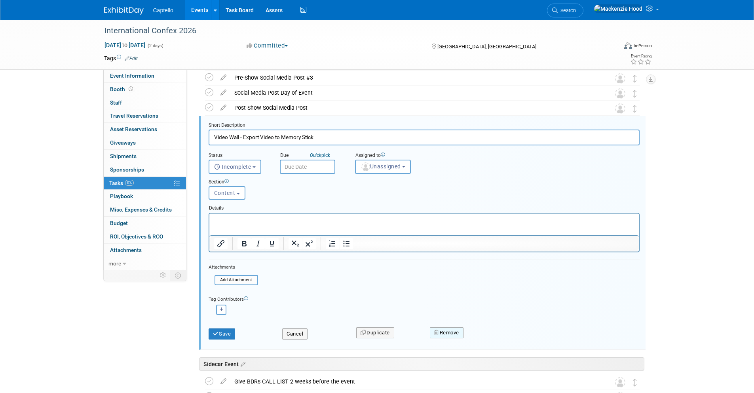
click at [443, 335] on button "Remove" at bounding box center [447, 332] width 34 height 11
click at [491, 338] on link "Yes" at bounding box center [491, 339] width 23 height 13
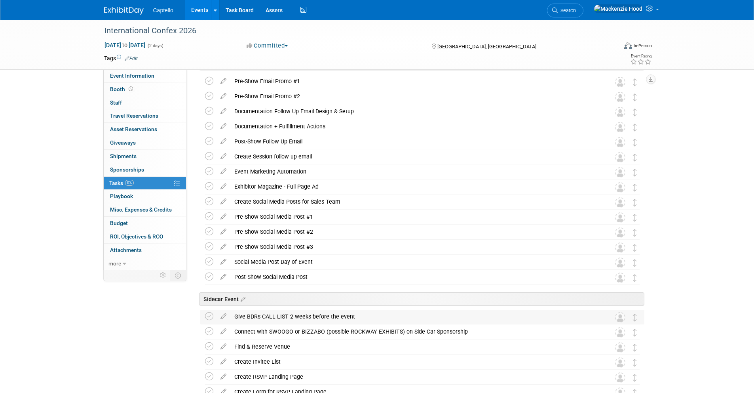
scroll to position [392, 0]
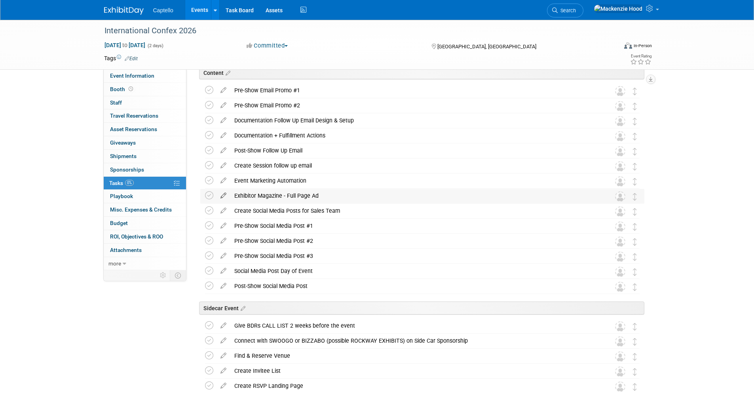
click at [221, 193] on icon at bounding box center [224, 194] width 14 height 10
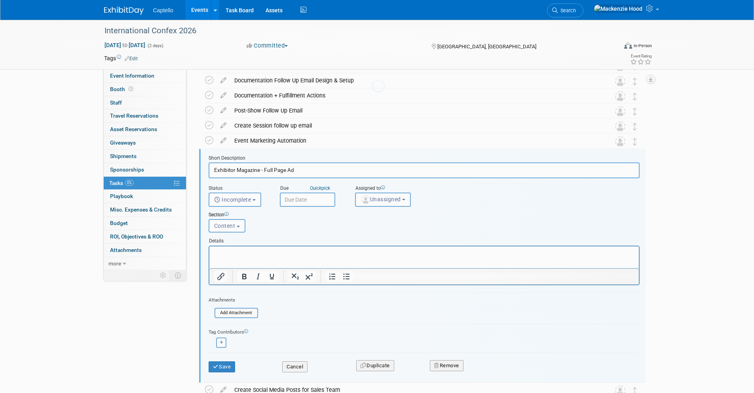
scroll to position [465, 0]
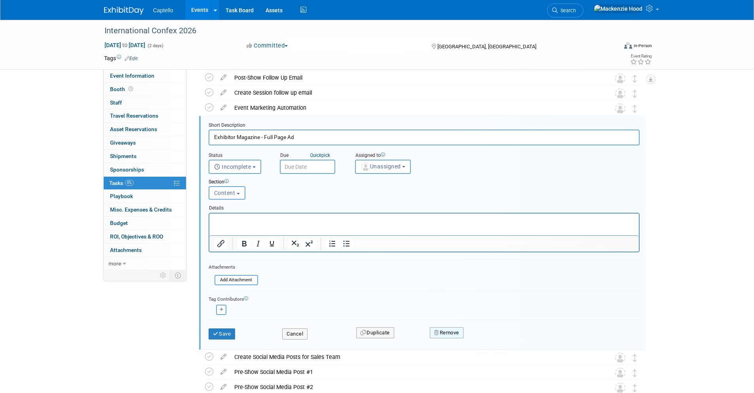
click at [453, 332] on button "Remove" at bounding box center [447, 332] width 34 height 11
click at [487, 335] on link "Yes" at bounding box center [491, 339] width 23 height 13
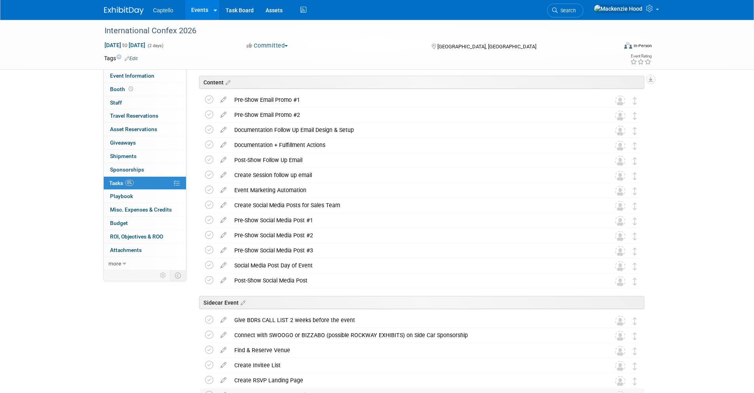
scroll to position [381, 0]
click at [224, 175] on icon at bounding box center [224, 175] width 14 height 10
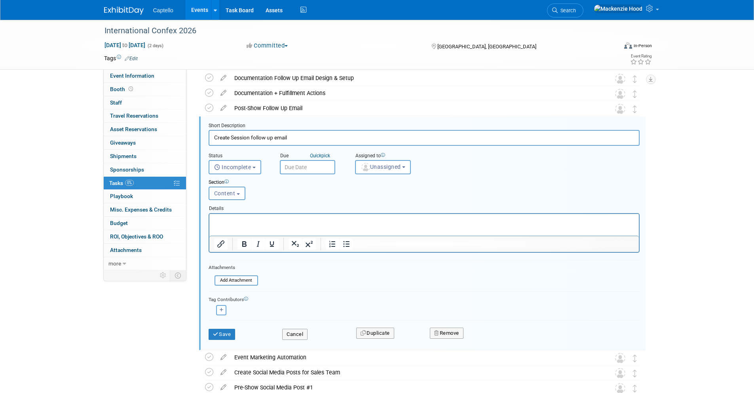
scroll to position [435, 0]
click at [445, 332] on button "Remove" at bounding box center [447, 332] width 34 height 11
click at [493, 338] on link "Yes" at bounding box center [491, 339] width 23 height 13
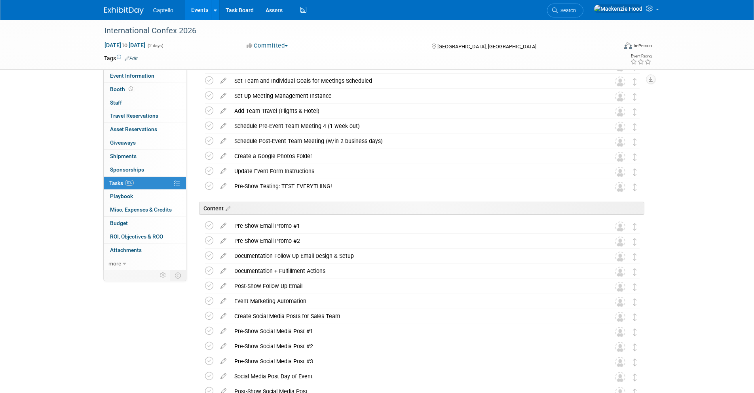
scroll to position [0, 0]
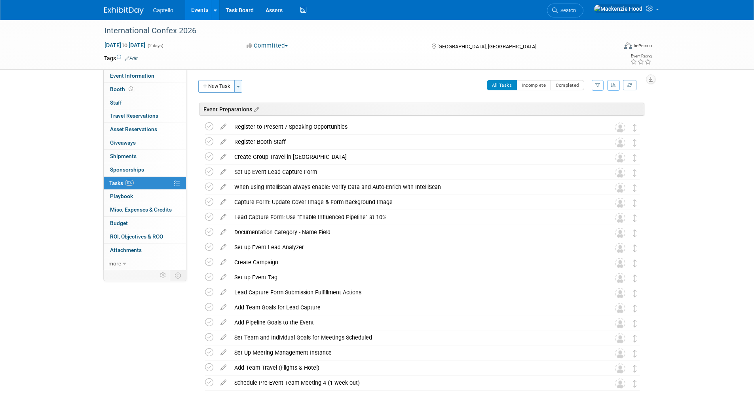
click at [237, 86] on span "button" at bounding box center [238, 87] width 3 height 2
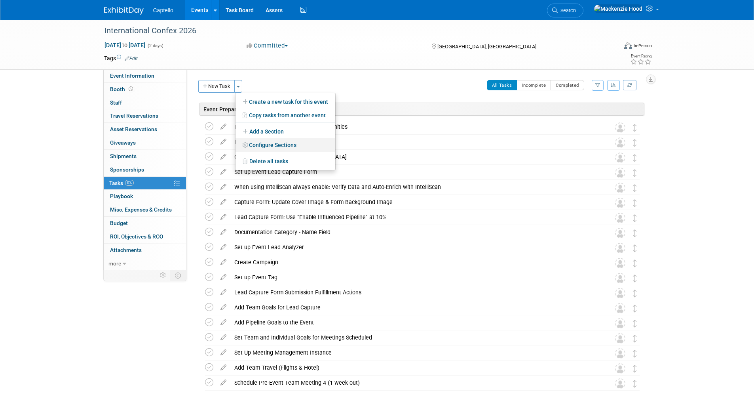
click at [261, 142] on link "Configure Sections" at bounding box center [286, 144] width 100 height 13
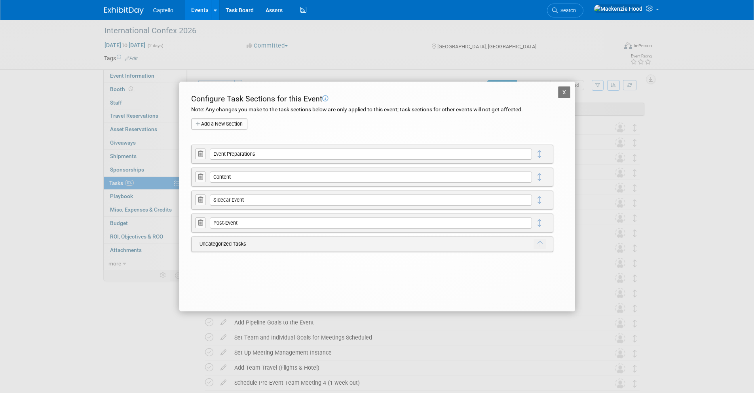
click at [196, 198] on button at bounding box center [201, 199] width 10 height 11
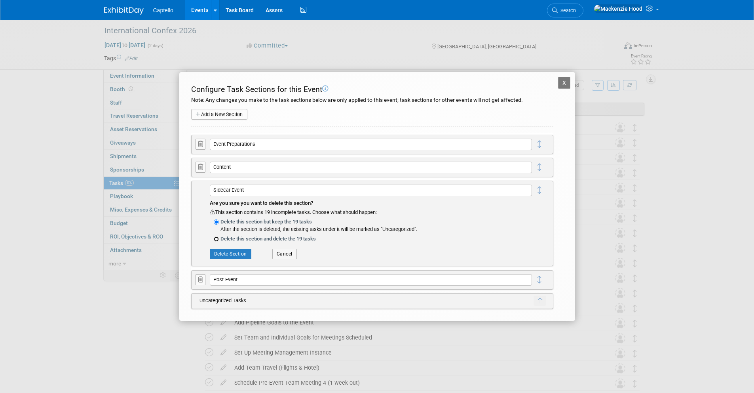
click at [217, 238] on input "Delete this section and delete the 19 tasks" at bounding box center [216, 238] width 5 height 5
radio input "true"
click at [228, 255] on button "Delete Section" at bounding box center [231, 254] width 42 height 10
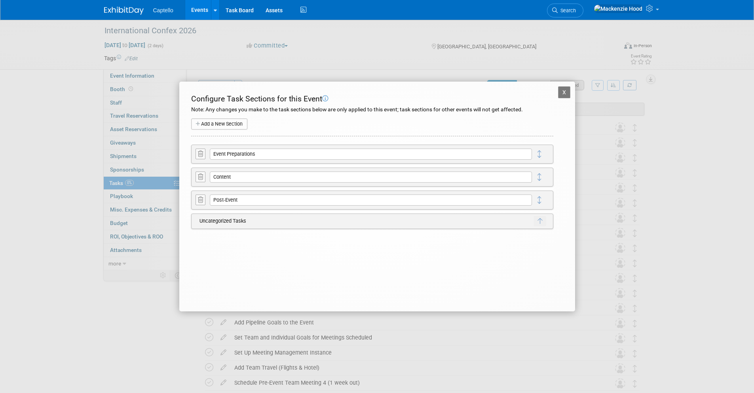
click at [563, 90] on button "X" at bounding box center [564, 92] width 13 height 12
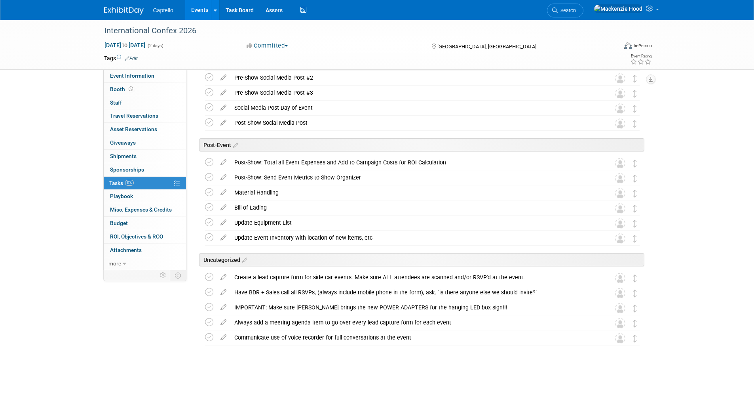
scroll to position [526, 0]
click at [224, 176] on icon at bounding box center [224, 174] width 14 height 10
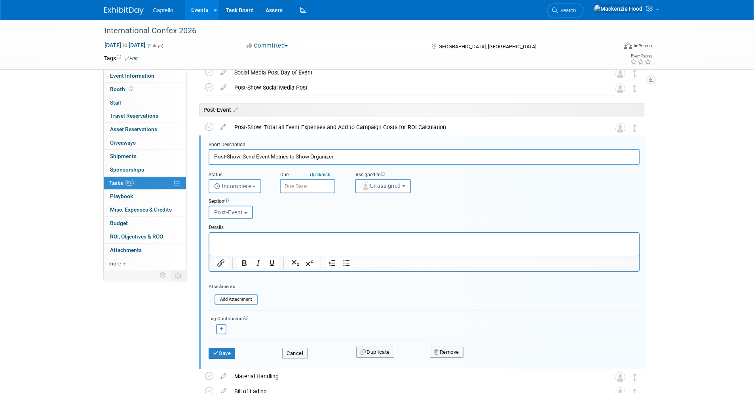
scroll to position [580, 0]
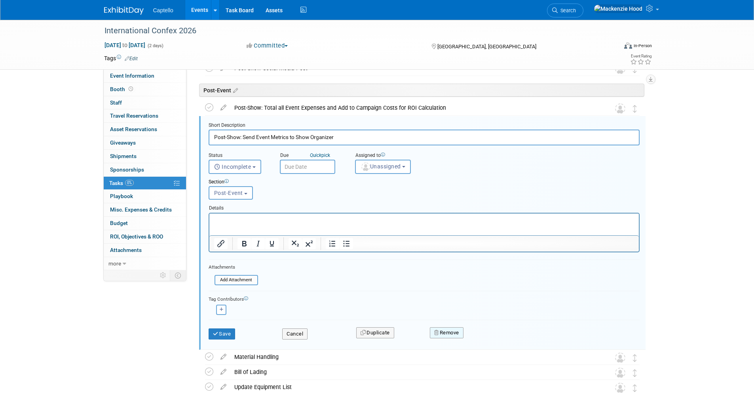
click at [456, 335] on button "Remove" at bounding box center [447, 332] width 34 height 11
click at [492, 343] on link "Yes" at bounding box center [491, 339] width 23 height 13
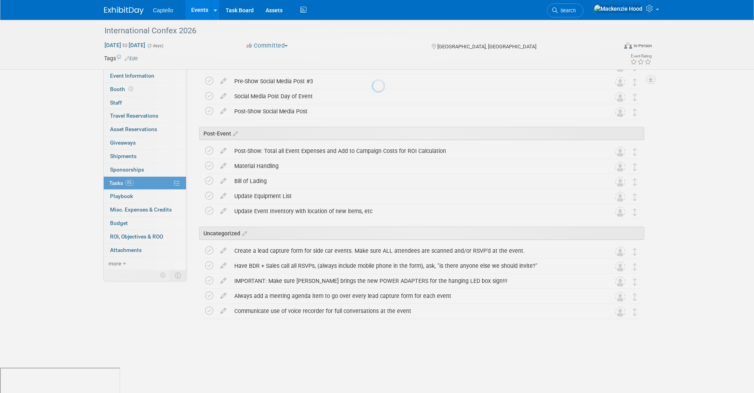
scroll to position [511, 0]
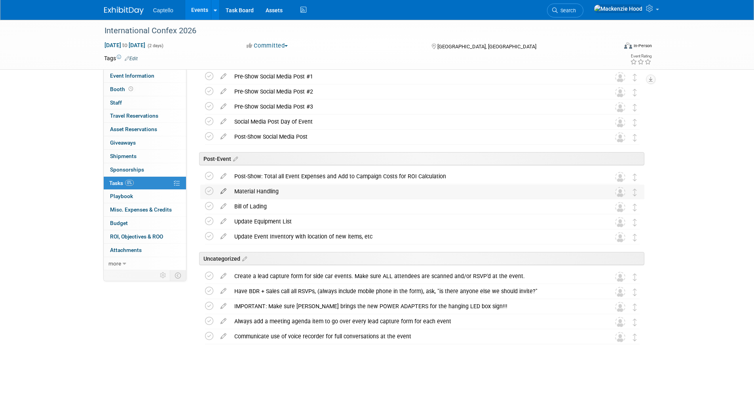
click at [225, 189] on icon at bounding box center [224, 190] width 14 height 10
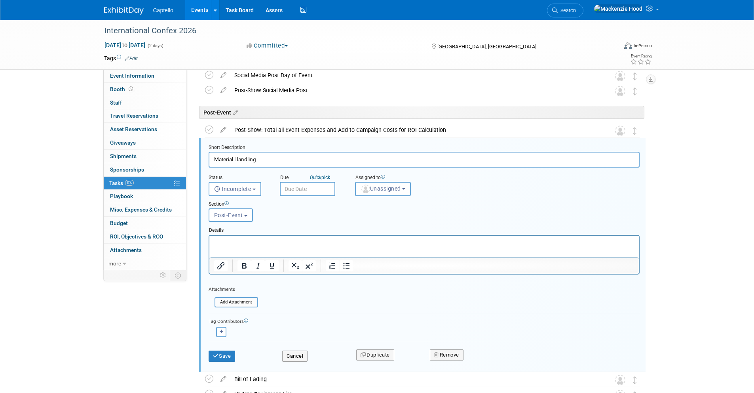
scroll to position [580, 0]
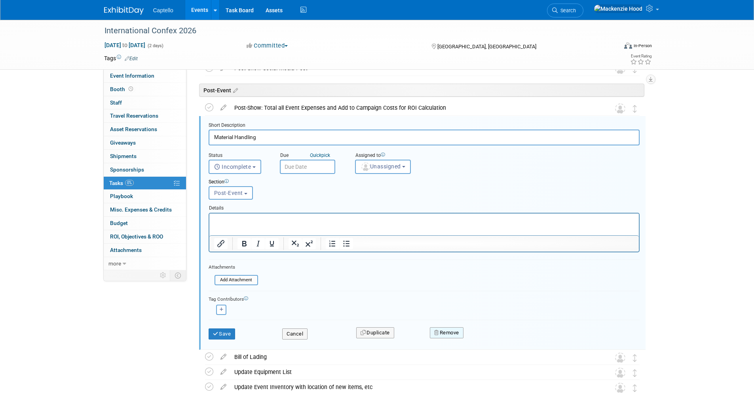
click at [441, 327] on button "Remove" at bounding box center [447, 332] width 34 height 11
click at [484, 337] on icon at bounding box center [485, 339] width 5 height 4
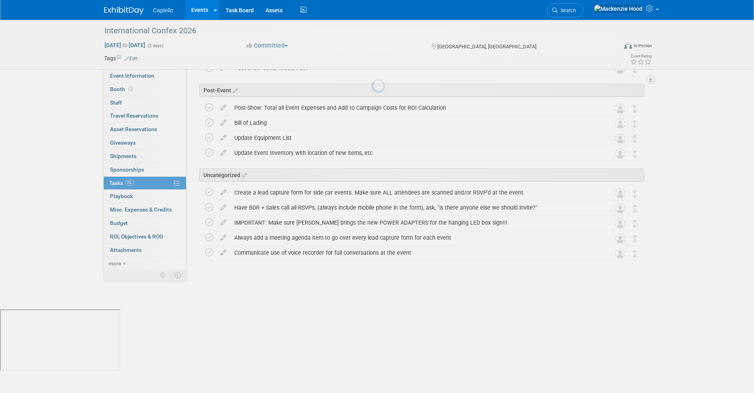
scroll to position [496, 0]
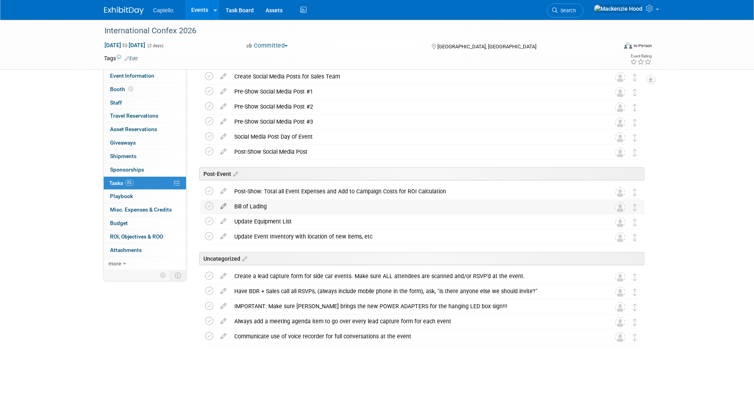
click at [223, 204] on icon at bounding box center [224, 205] width 14 height 10
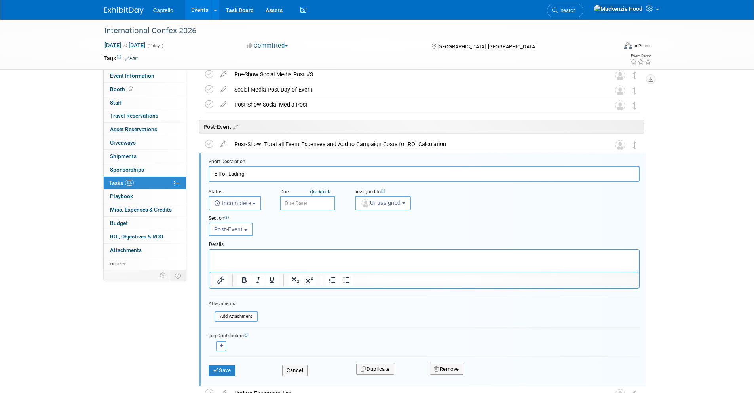
scroll to position [580, 0]
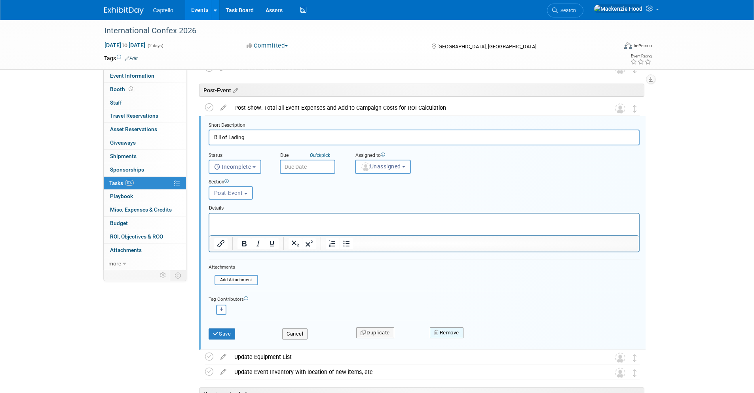
click at [457, 335] on button "Remove" at bounding box center [447, 332] width 34 height 11
click at [484, 339] on icon at bounding box center [485, 339] width 5 height 4
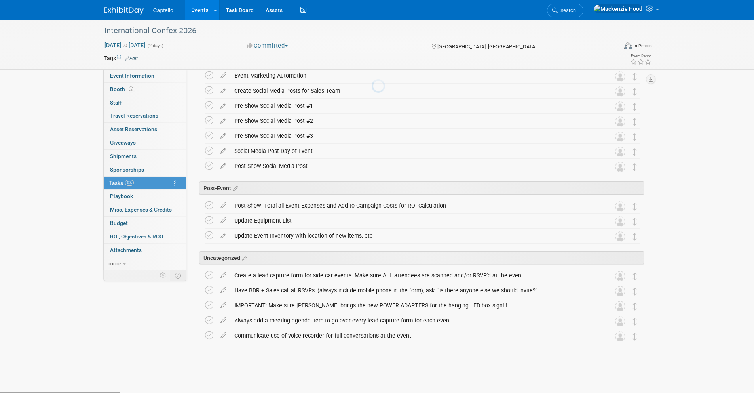
scroll to position [481, 0]
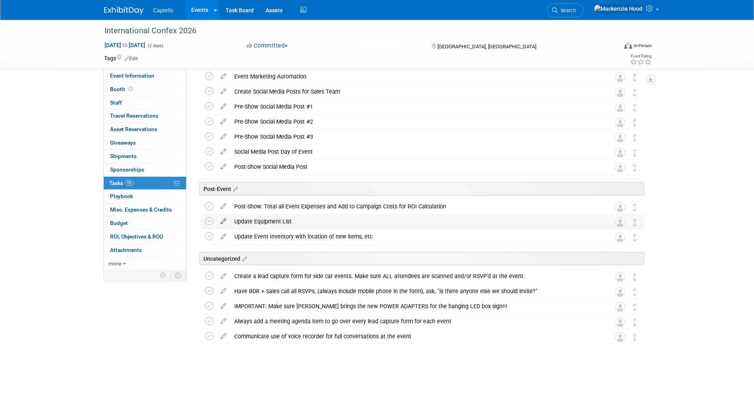
click at [223, 219] on icon at bounding box center [224, 220] width 14 height 10
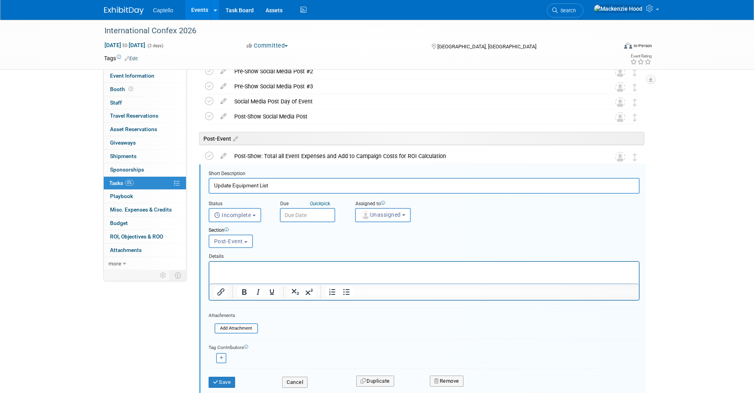
scroll to position [580, 0]
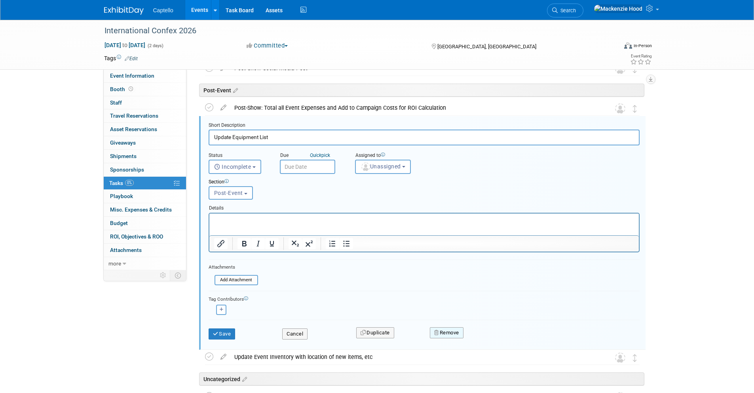
click at [454, 337] on button "Remove" at bounding box center [447, 332] width 34 height 11
click at [494, 339] on link "Yes" at bounding box center [491, 339] width 23 height 13
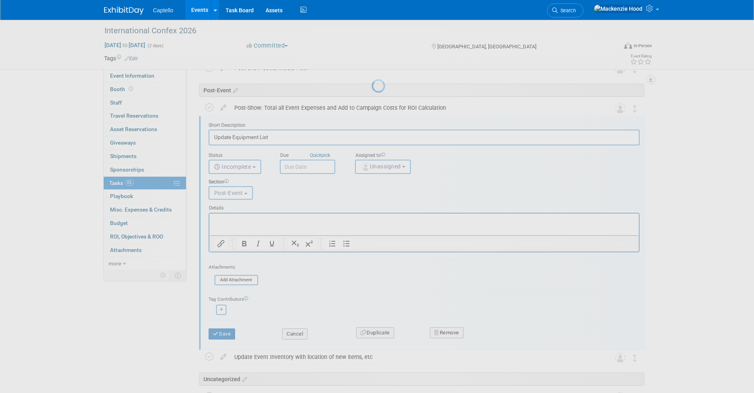
scroll to position [466, 0]
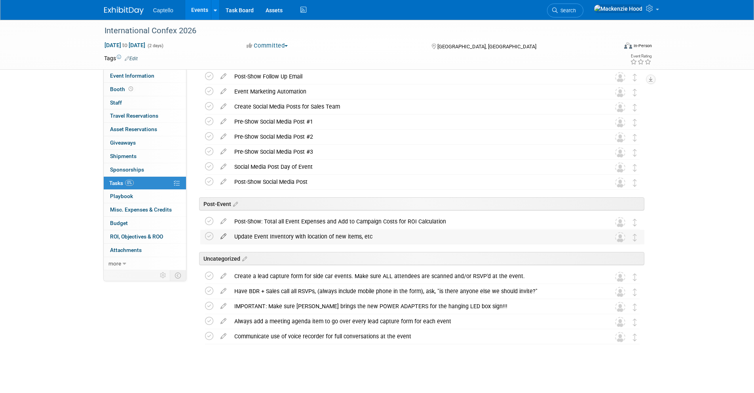
click at [218, 234] on icon at bounding box center [224, 235] width 14 height 10
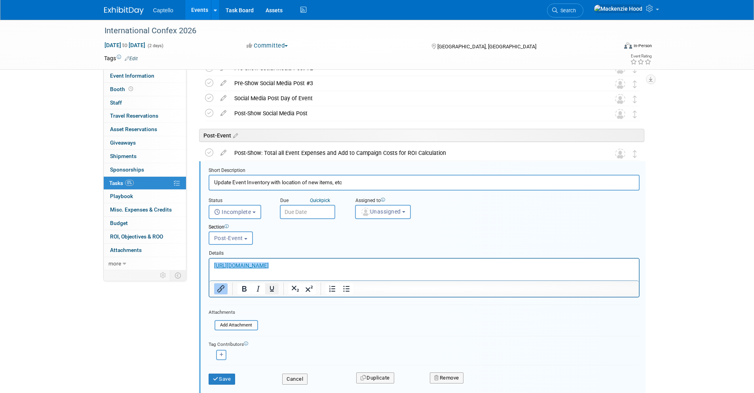
scroll to position [580, 0]
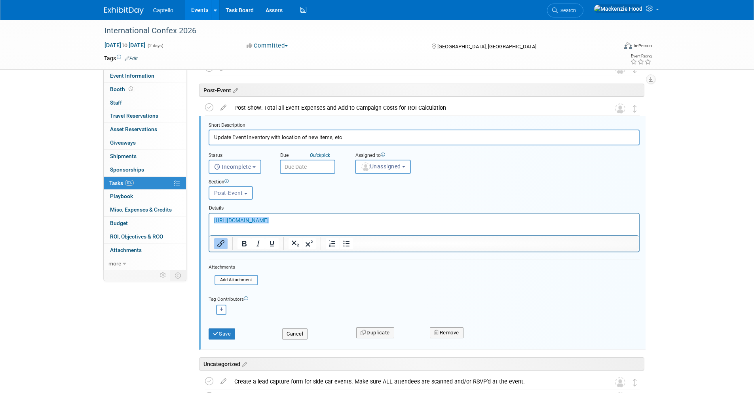
click at [458, 325] on div "Remove" at bounding box center [516, 332] width 185 height 19
click at [456, 330] on button "Remove" at bounding box center [447, 332] width 34 height 11
click at [495, 338] on link "Yes" at bounding box center [491, 339] width 23 height 13
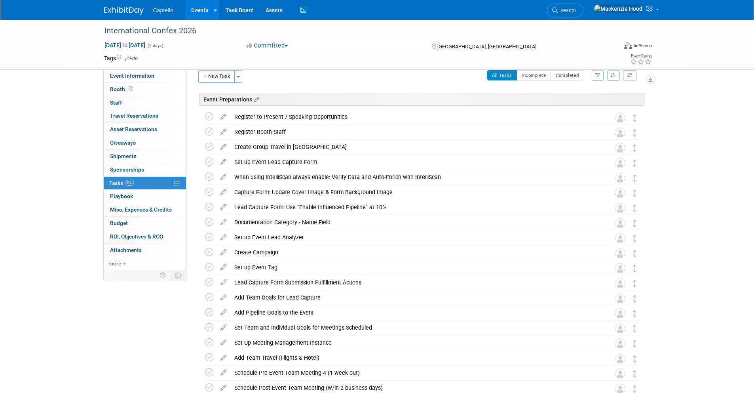
scroll to position [0, 0]
